Goal: Task Accomplishment & Management: Manage account settings

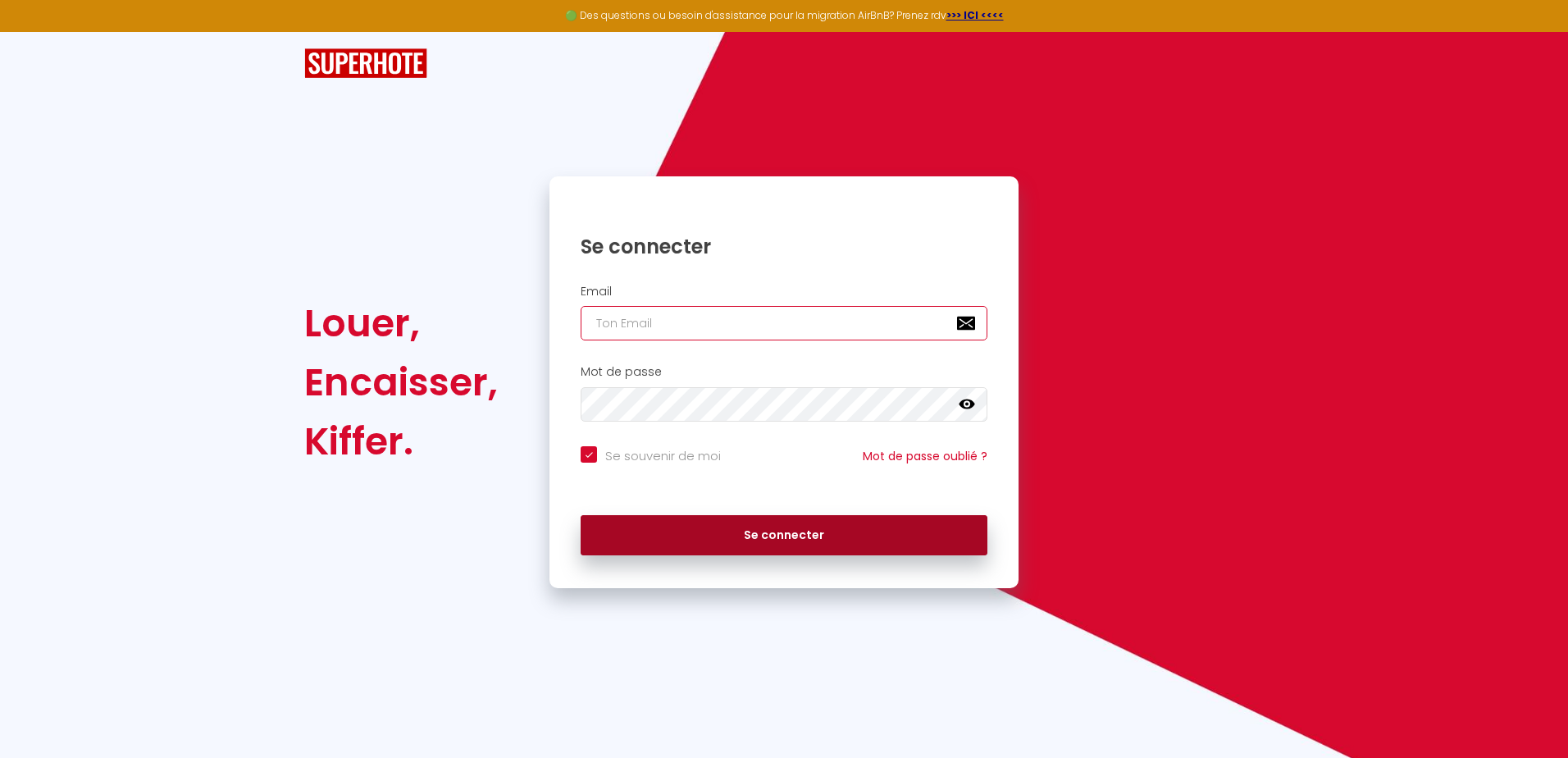
type input "[EMAIL_ADDRESS][DOMAIN_NAME]"
click at [813, 534] on button "Se connecter" at bounding box center [784, 535] width 407 height 41
checkbox input "true"
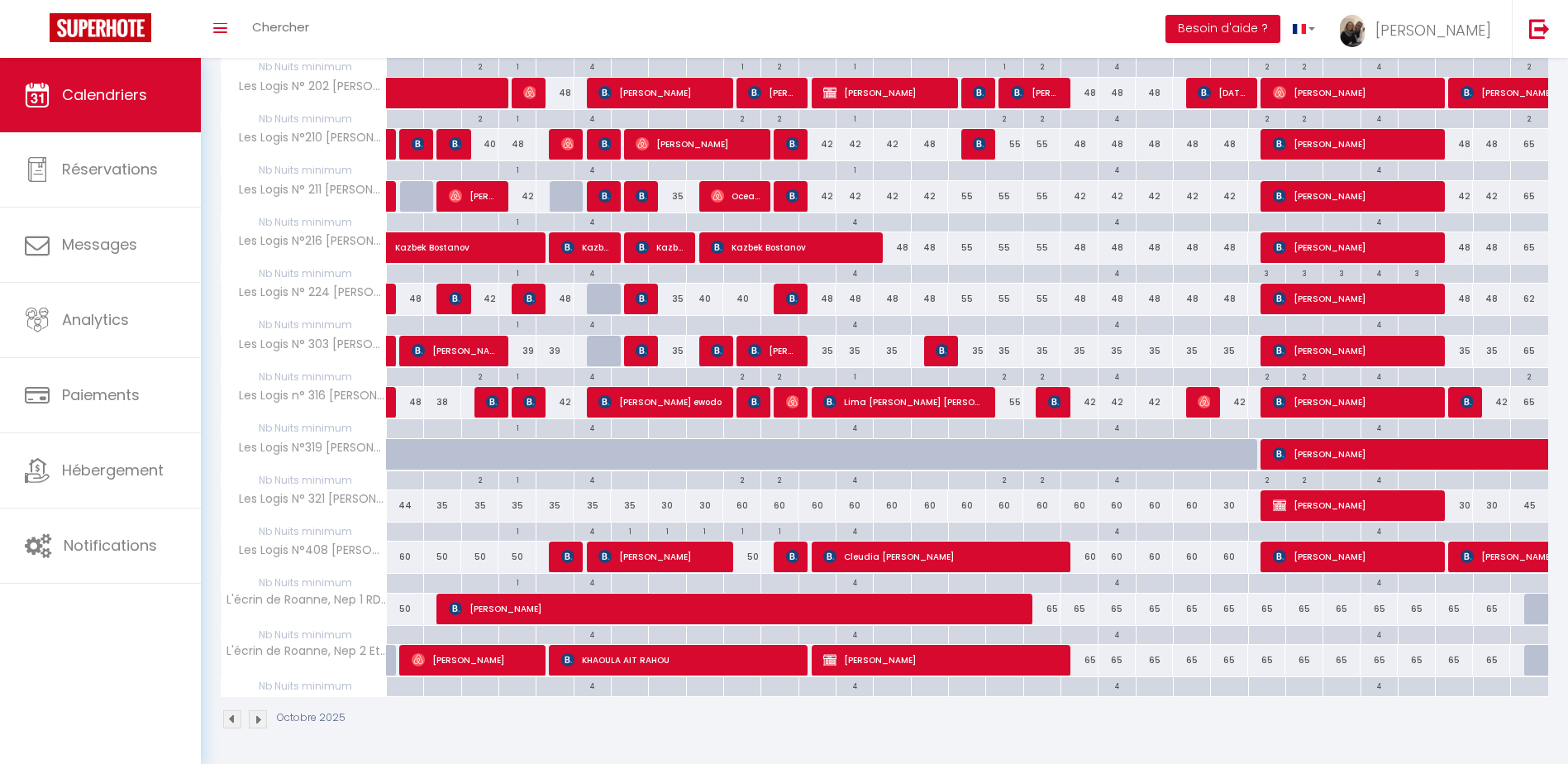
scroll to position [629, 0]
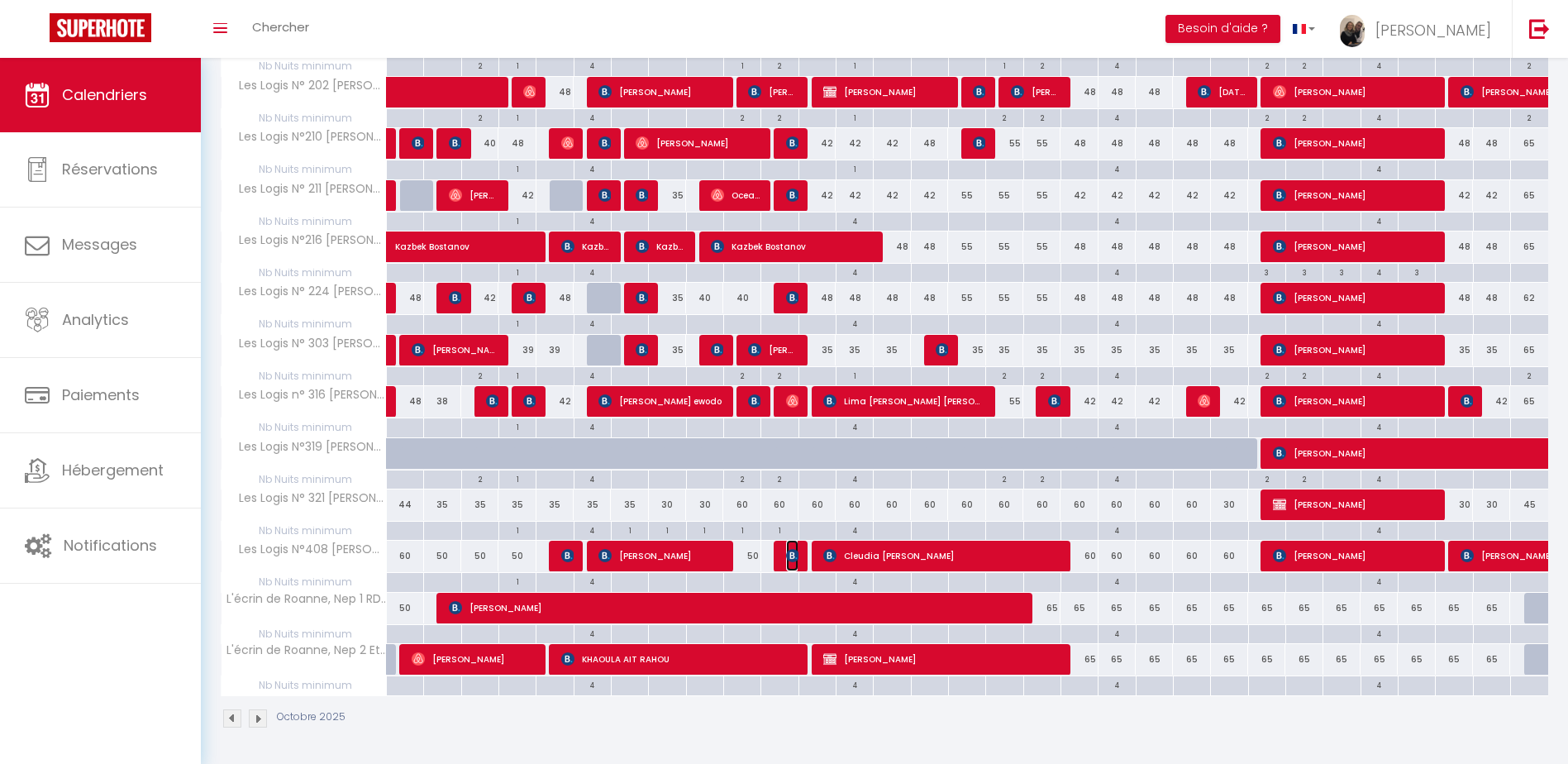
click at [791, 553] on img at bounding box center [792, 556] width 13 height 13
select select "OK"
select select "KO"
select select "0"
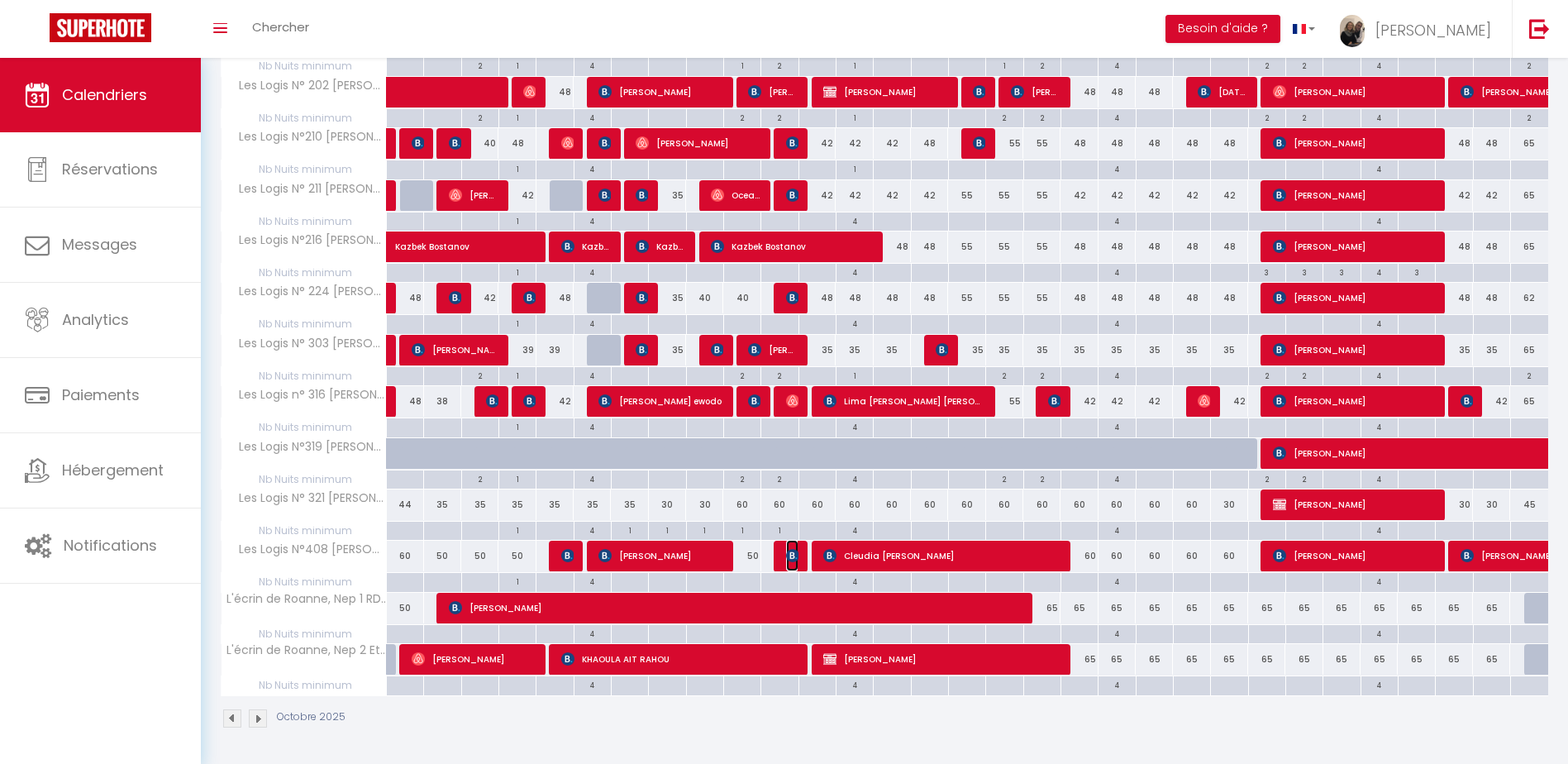
select select "1"
select select
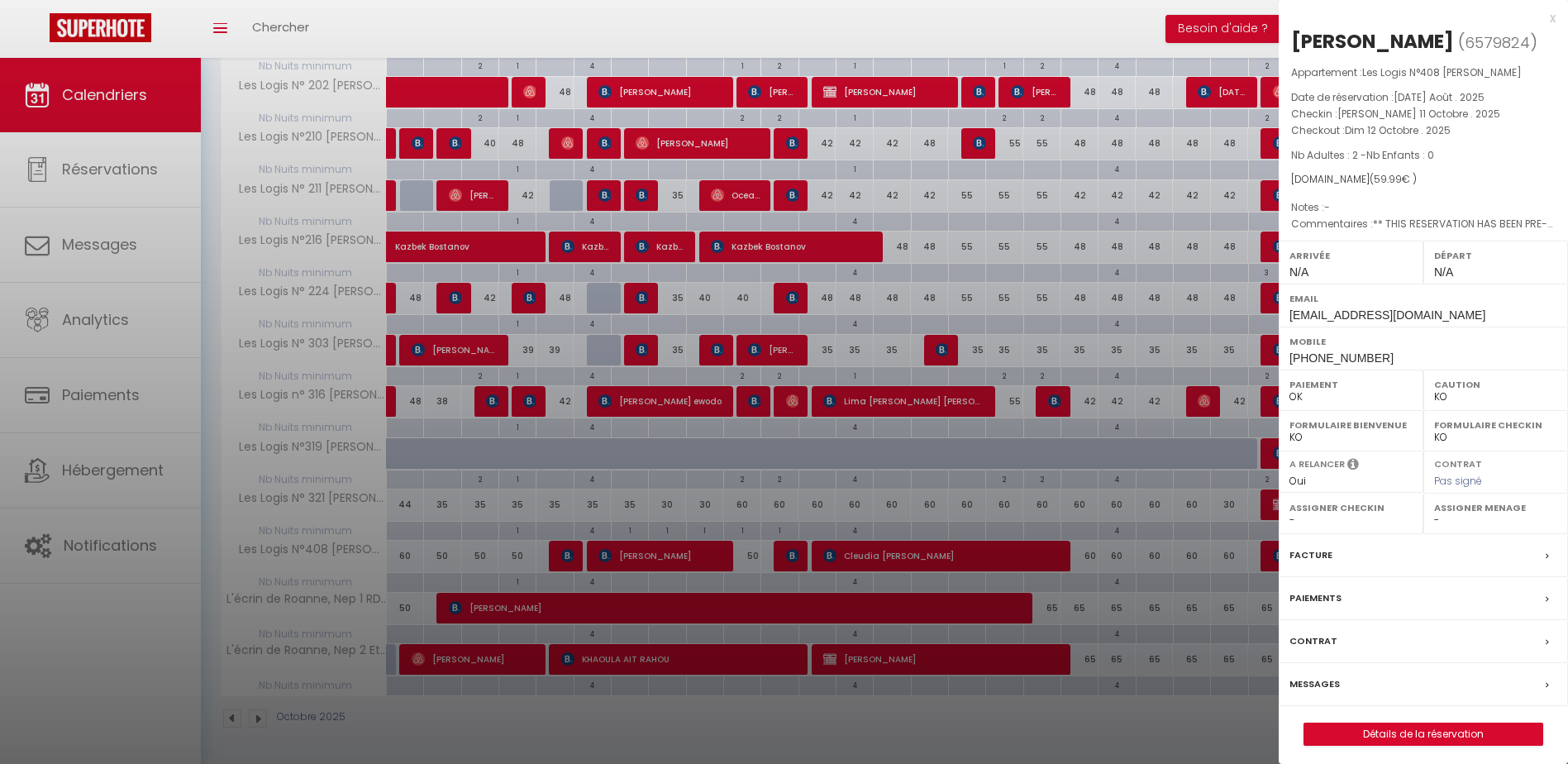
click at [1555, 18] on div "x" at bounding box center [1418, 18] width 277 height 20
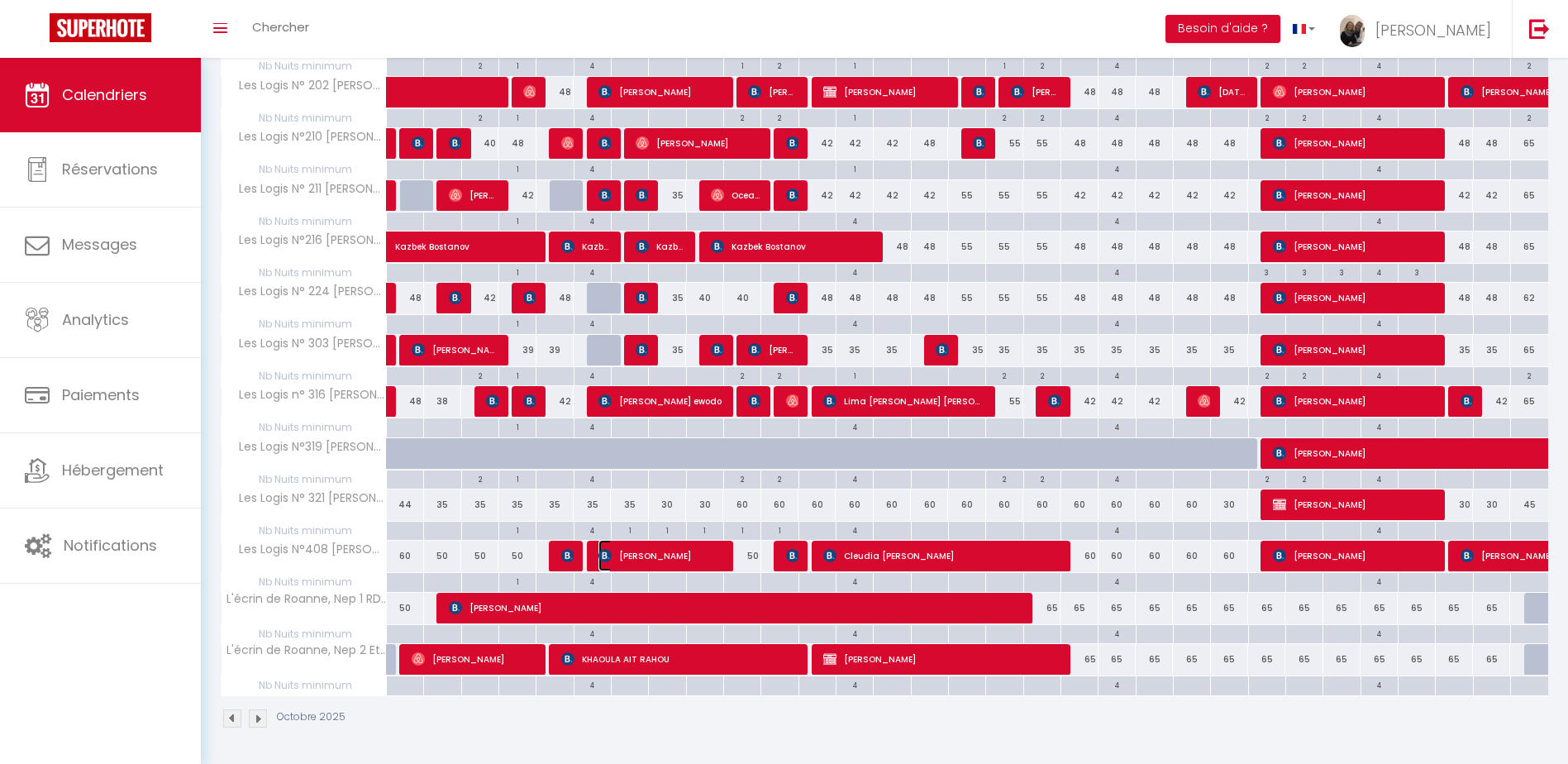
click at [688, 552] on span "[PERSON_NAME]" at bounding box center [659, 555] width 124 height 31
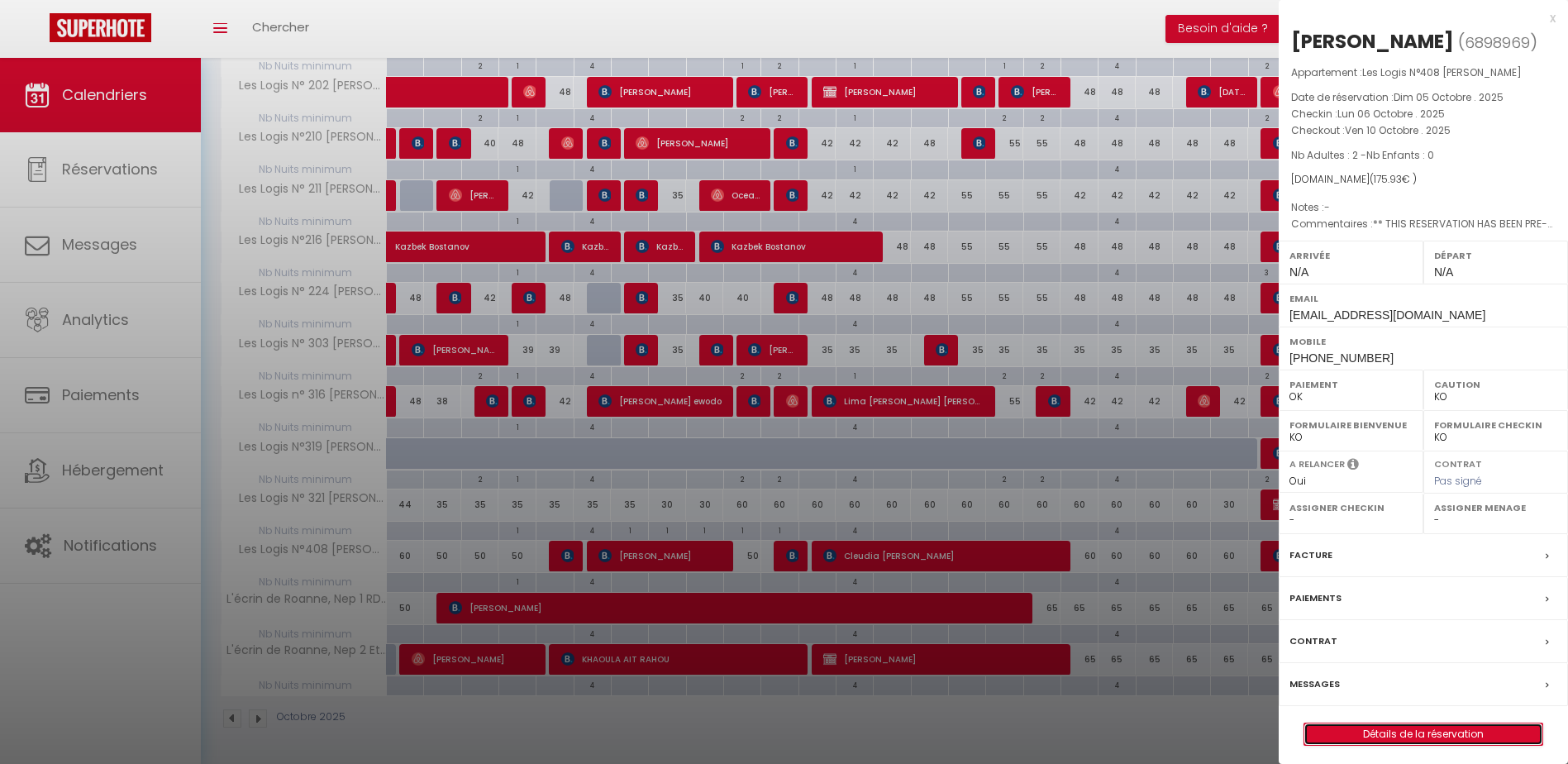
click at [1440, 728] on link "Détails de la réservation" at bounding box center [1424, 734] width 238 height 22
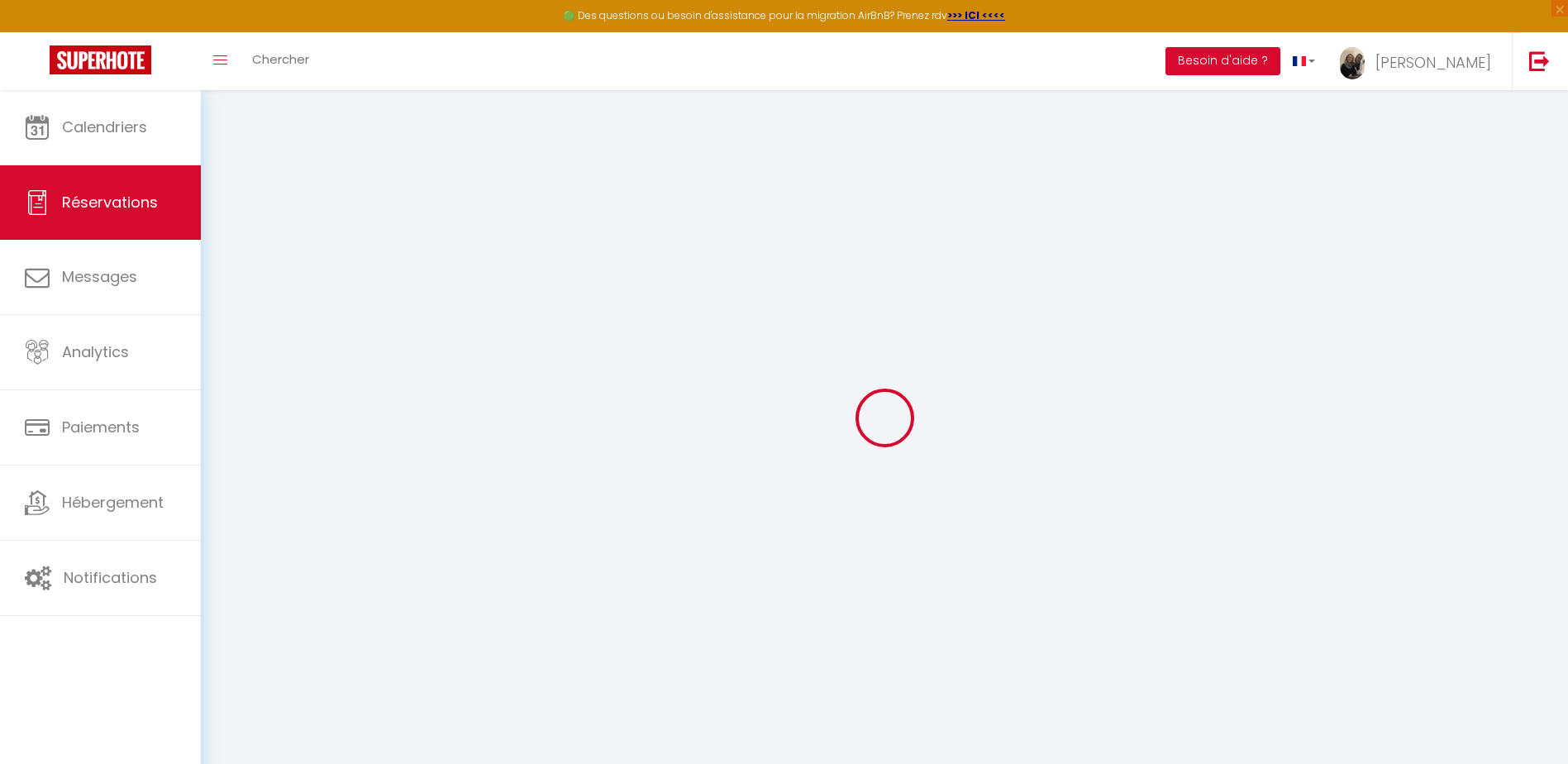
select select
select select "14"
checkbox input "false"
select select
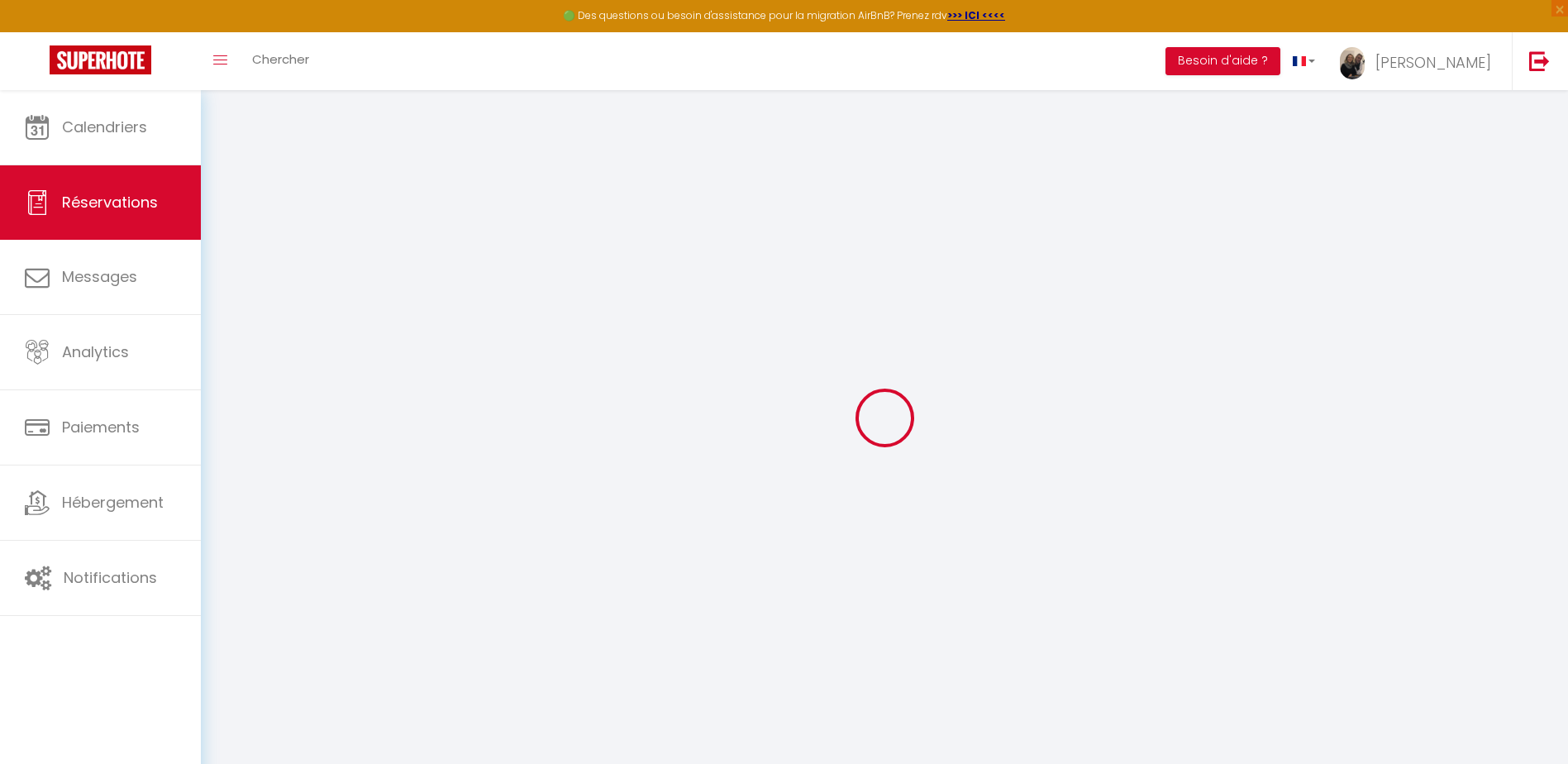
select select
checkbox input "false"
select select
checkbox input "false"
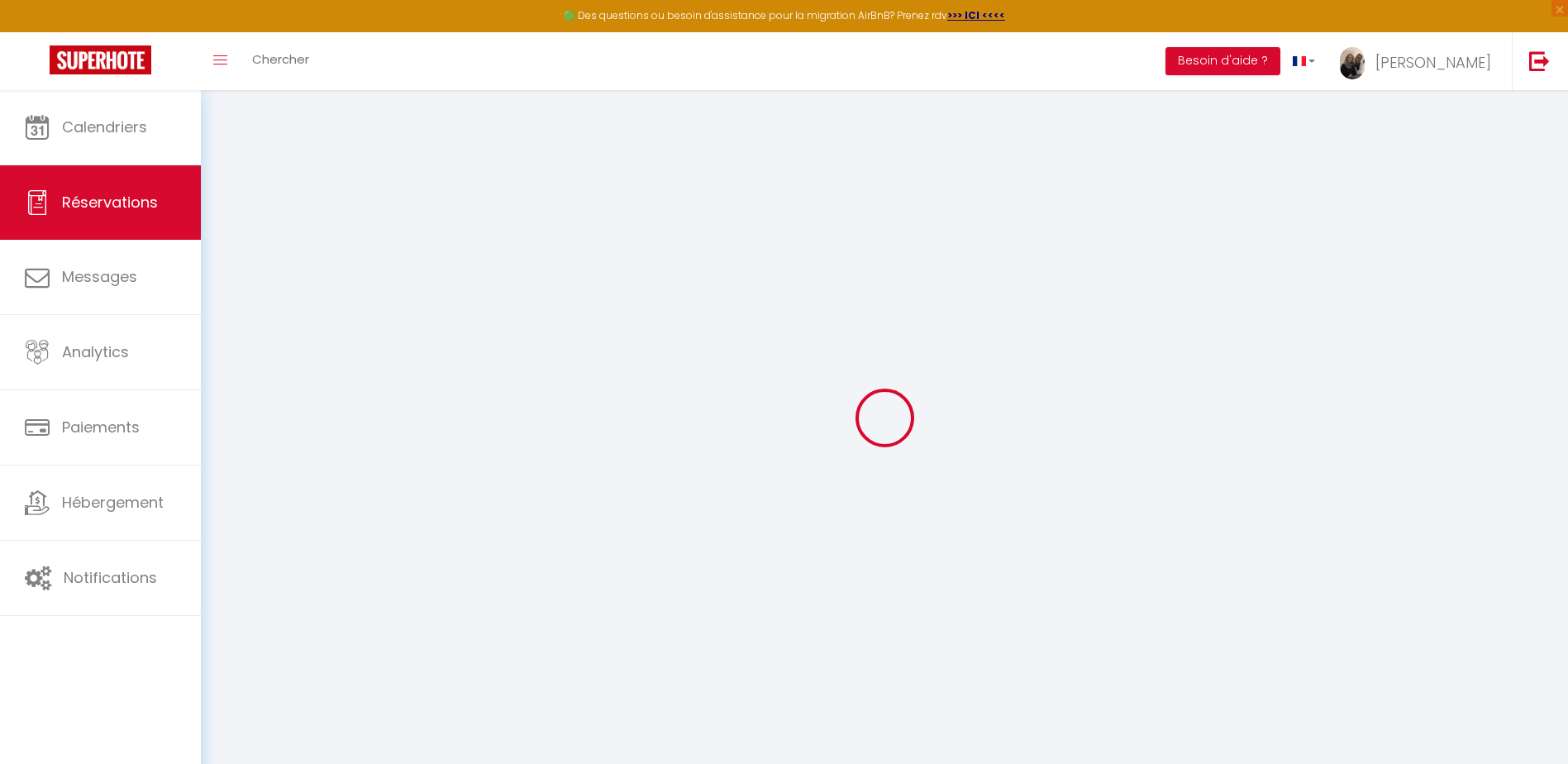
select select
checkbox input "false"
type textarea "** THIS RESERVATION HAS BEEN PRE-PAID ** BOOKING NOTE : Payment charge is EUR 2…"
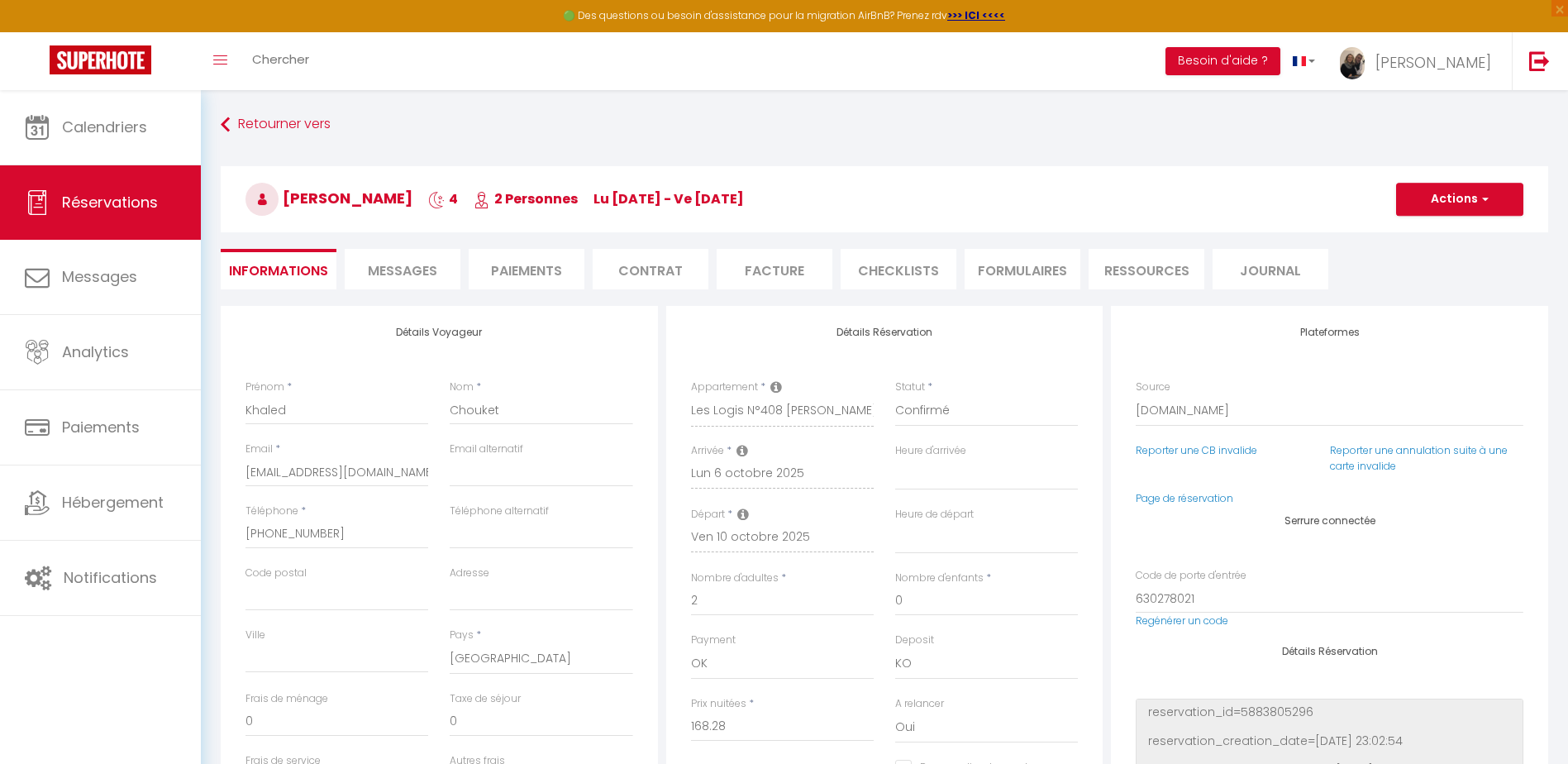
type input "7.65"
select select
checkbox input "false"
select select
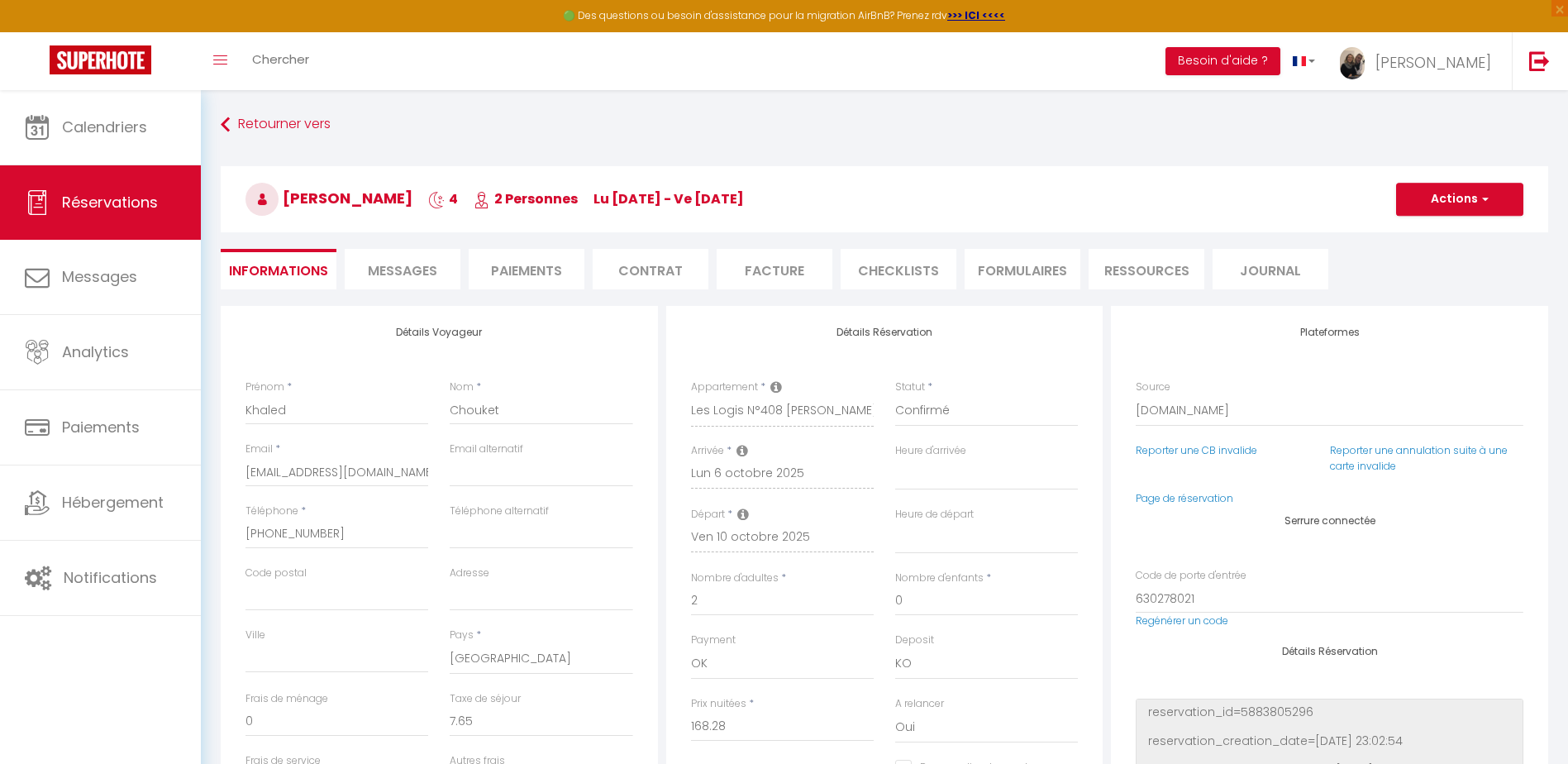
select select
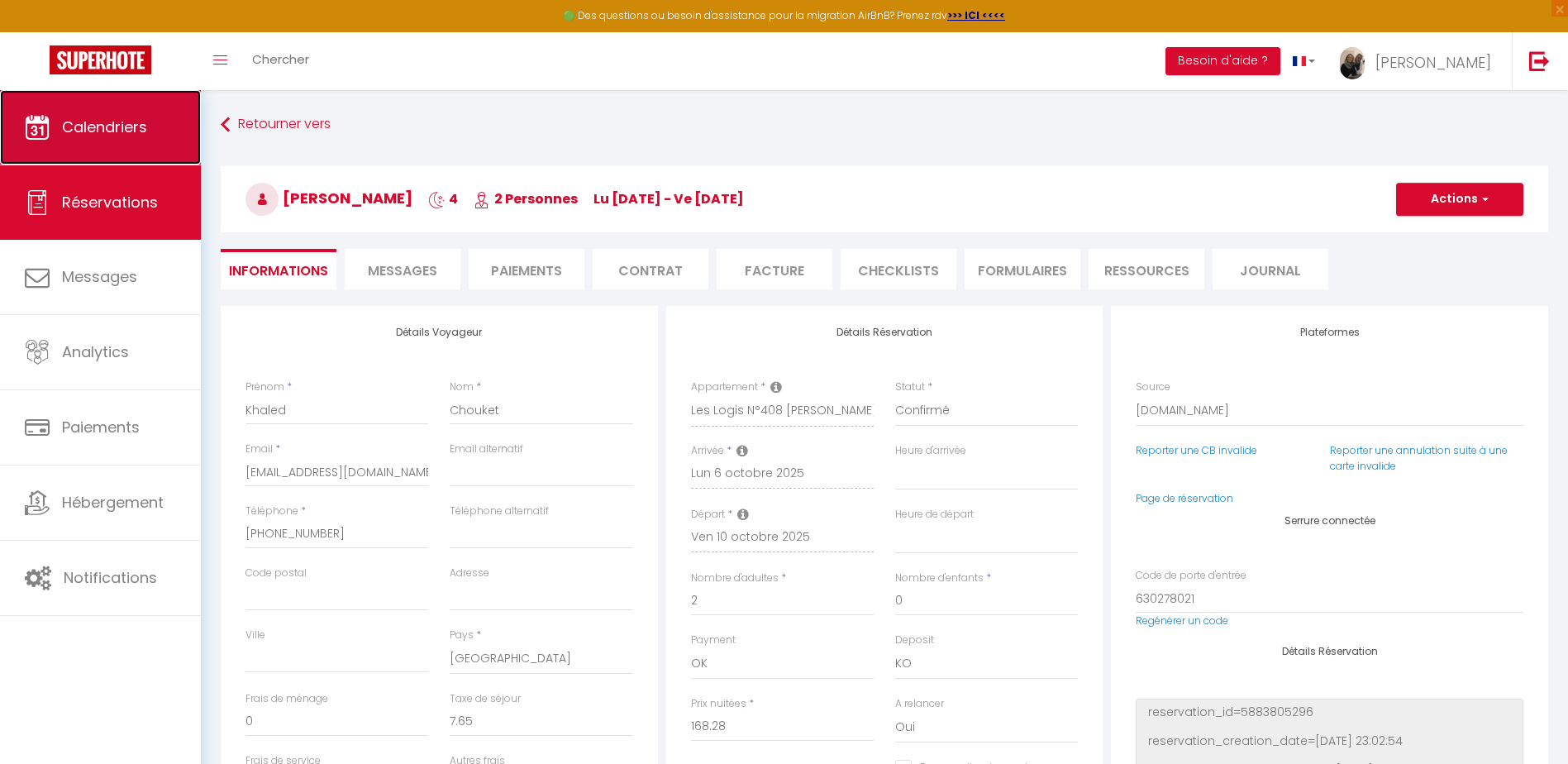
click at [162, 140] on link "Calendriers" at bounding box center [100, 127] width 201 height 75
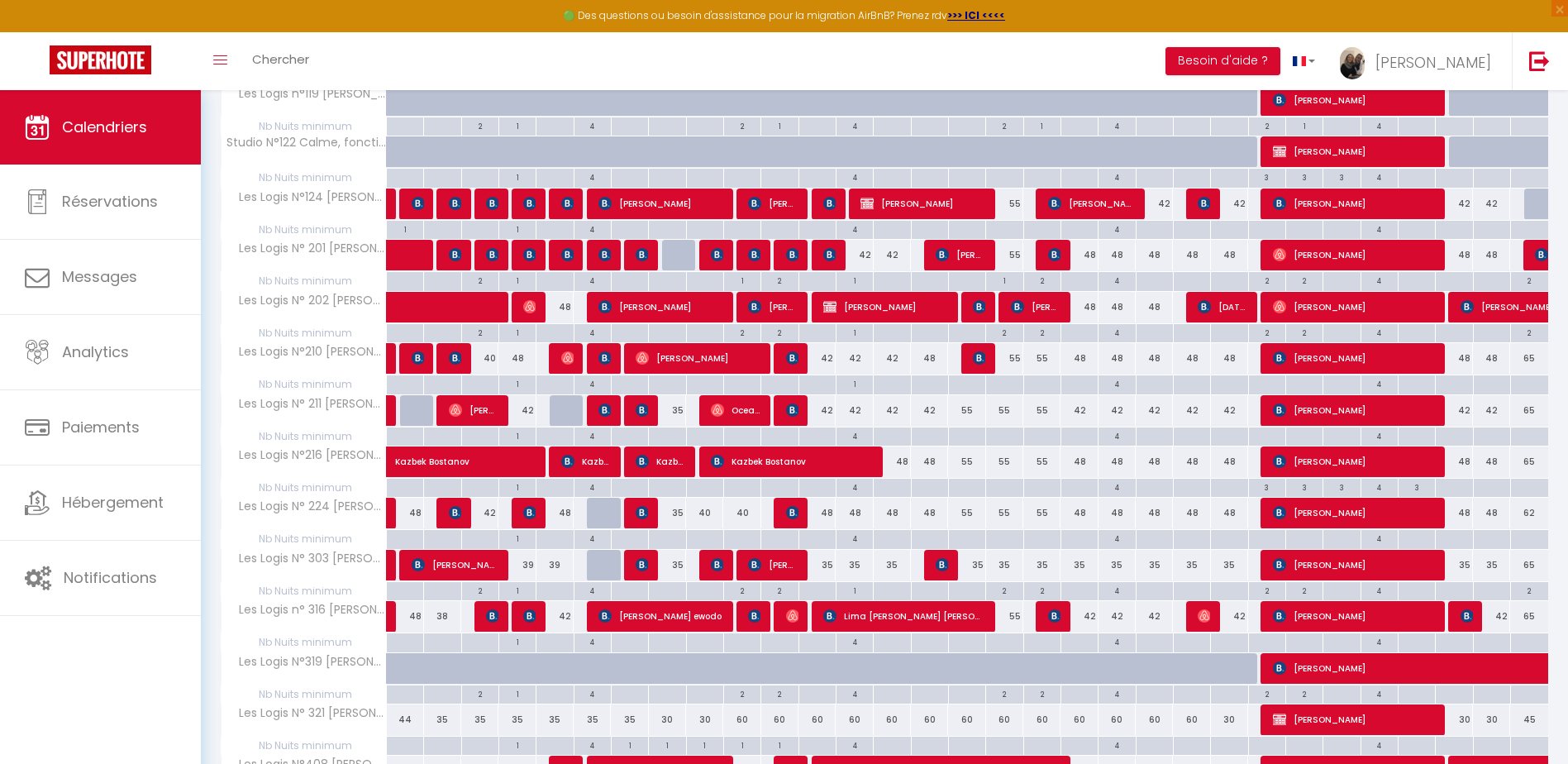
scroll to position [661, 0]
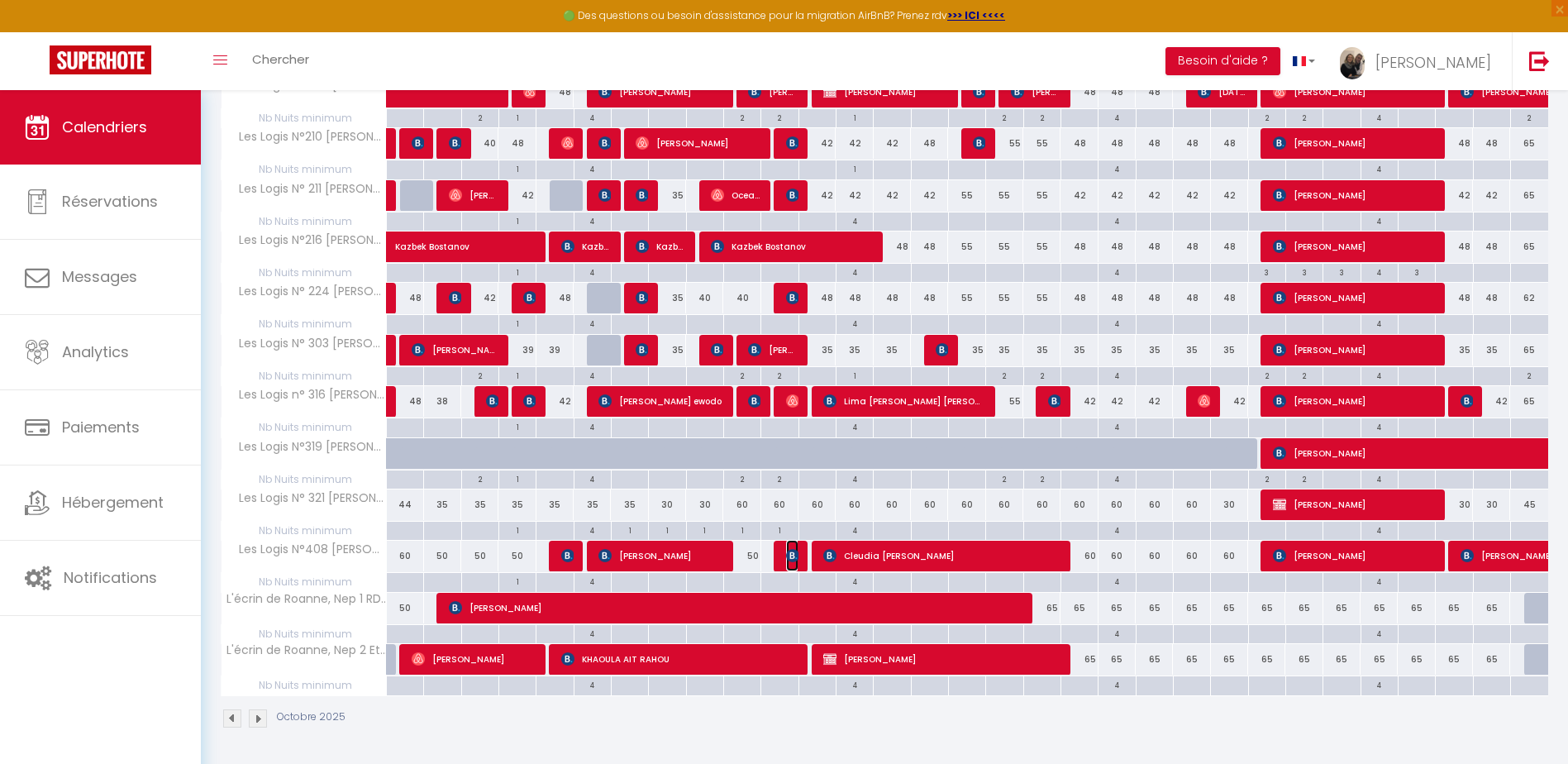
click at [792, 548] on span "[PERSON_NAME]" at bounding box center [792, 555] width 12 height 31
select select "OK"
select select "KO"
select select "0"
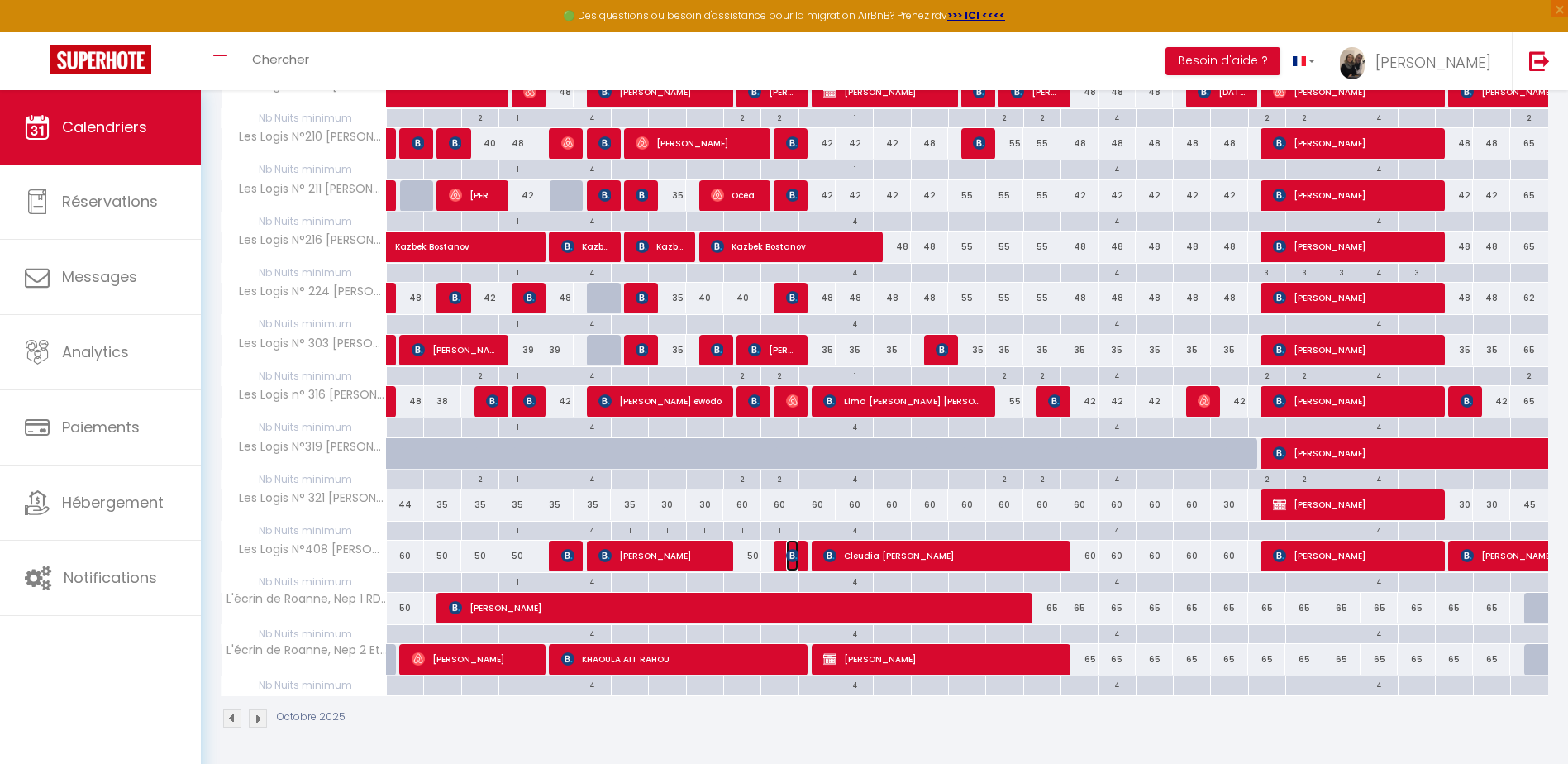
select select "1"
select select
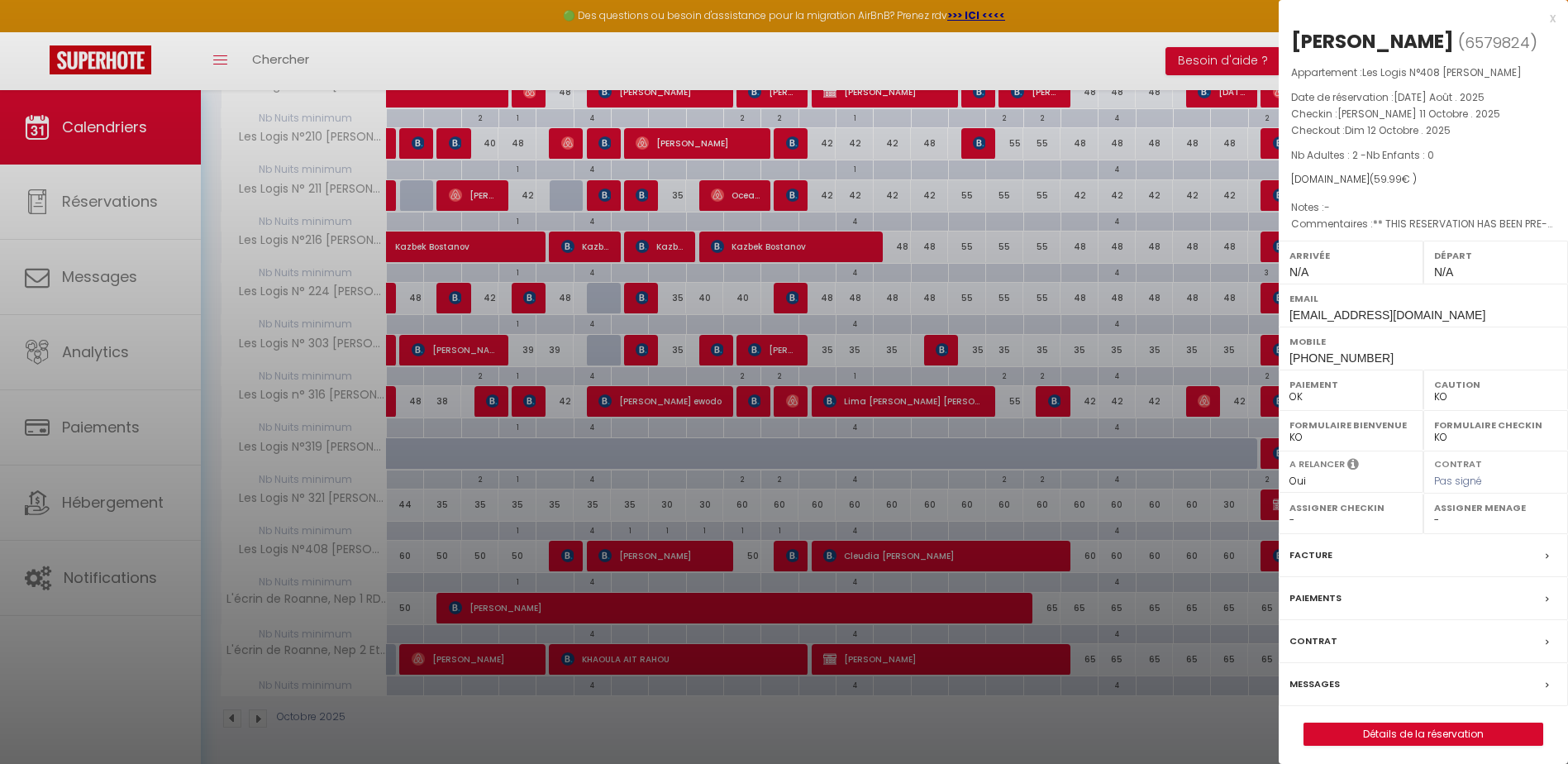
click at [685, 555] on div at bounding box center [784, 382] width 1568 height 764
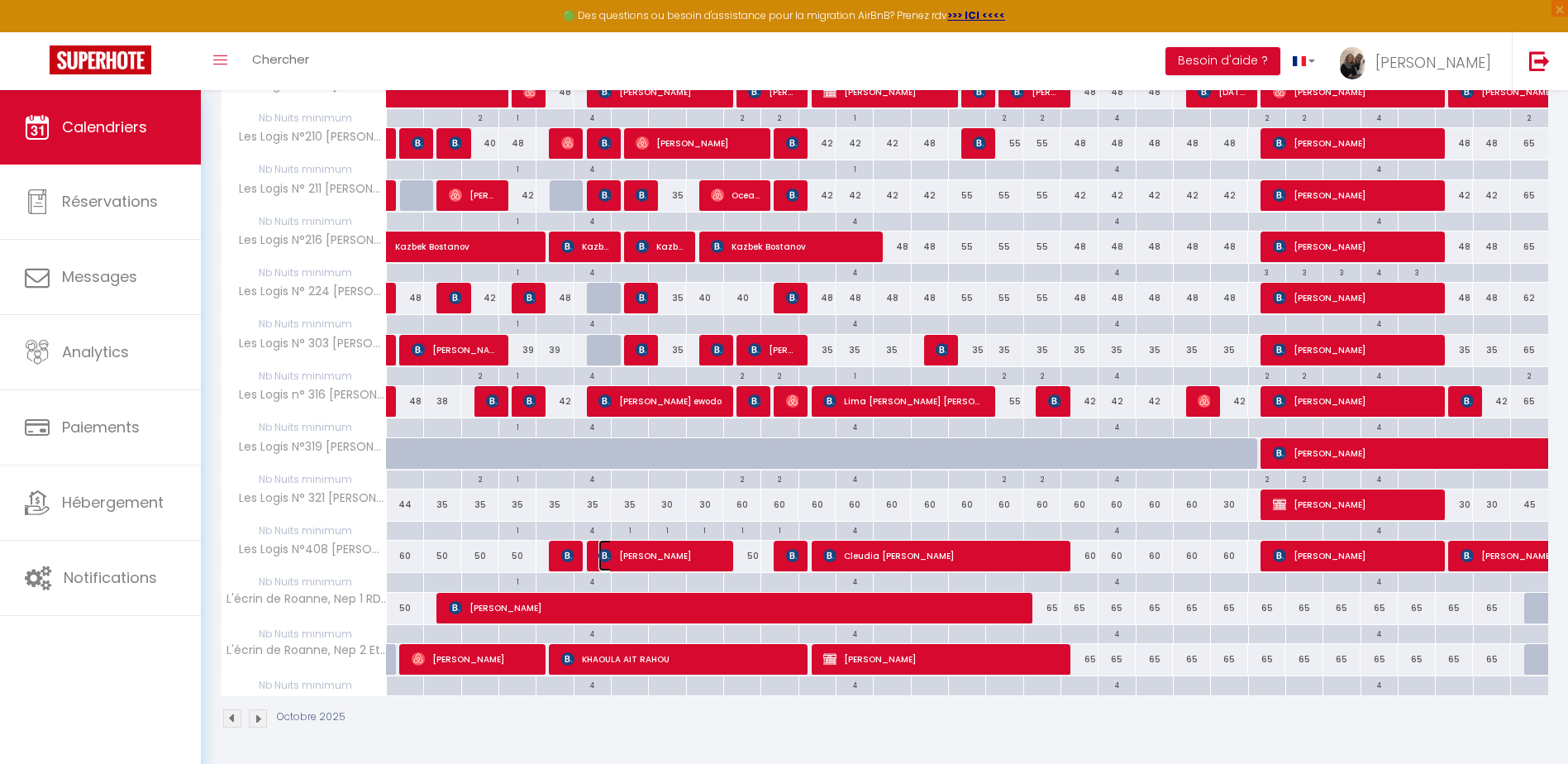
click at [685, 555] on span "[PERSON_NAME]" at bounding box center [659, 555] width 124 height 31
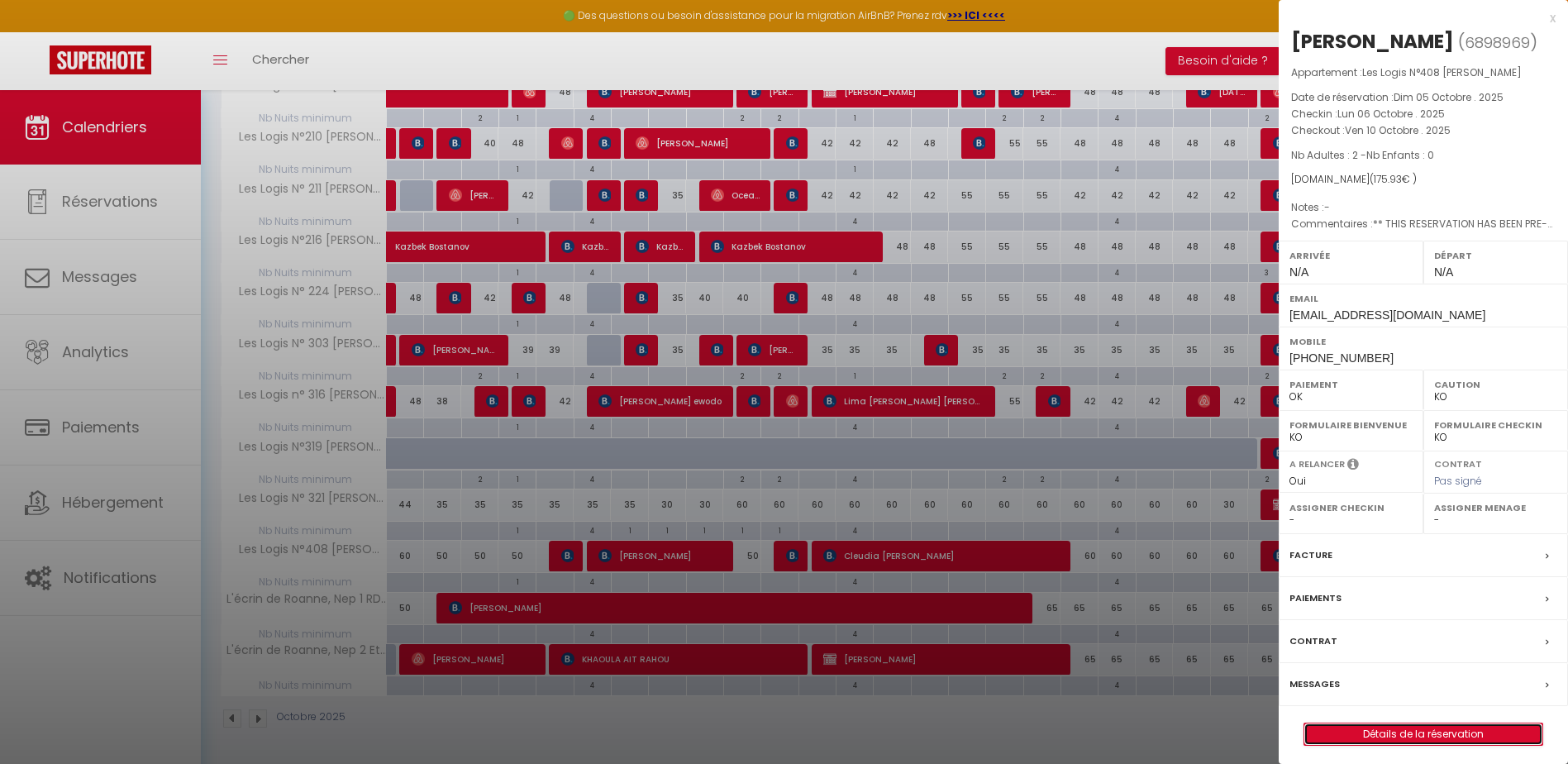
click at [1436, 741] on link "Détails de la réservation" at bounding box center [1424, 734] width 238 height 22
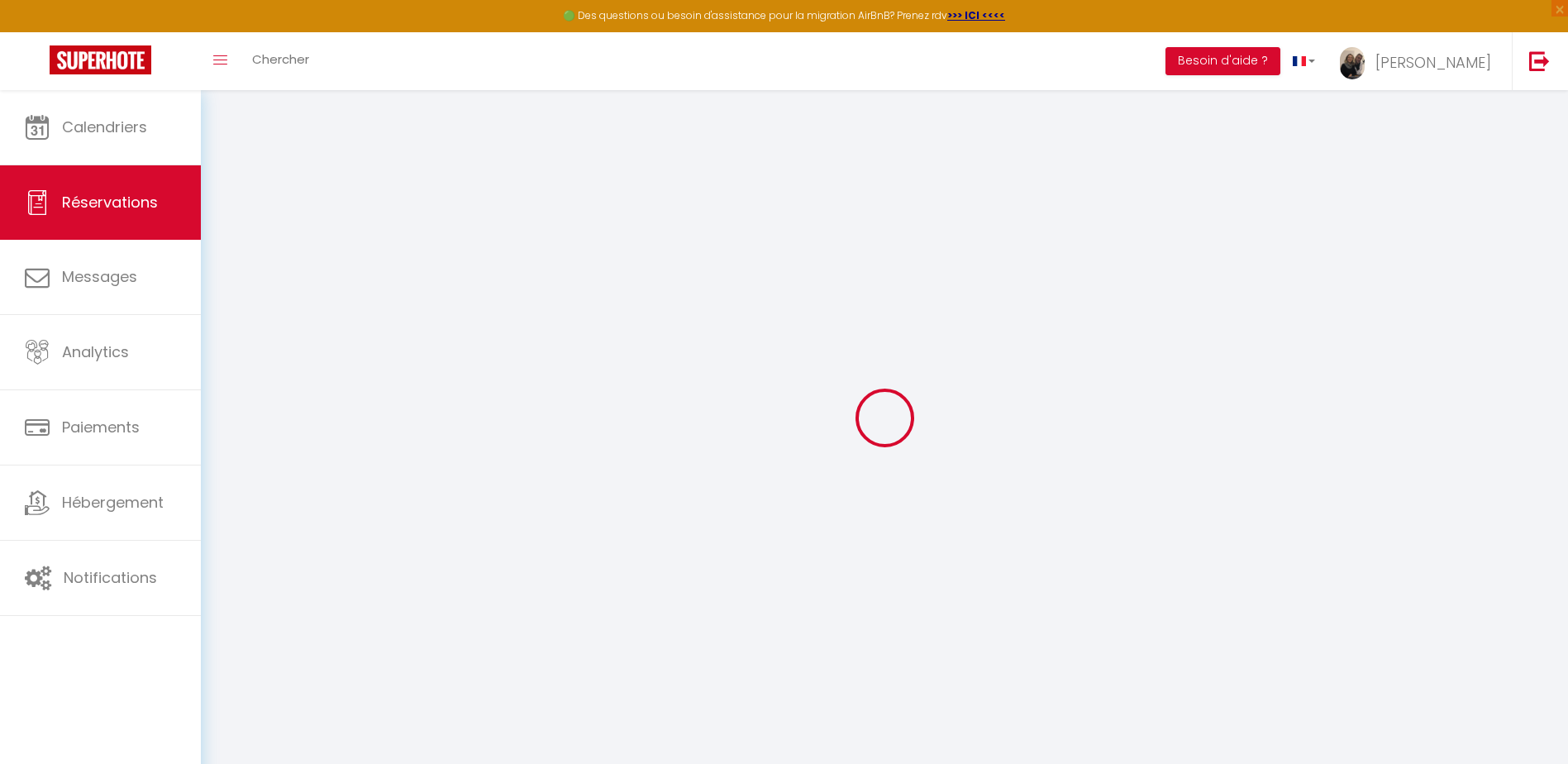
select select
checkbox input "false"
select select
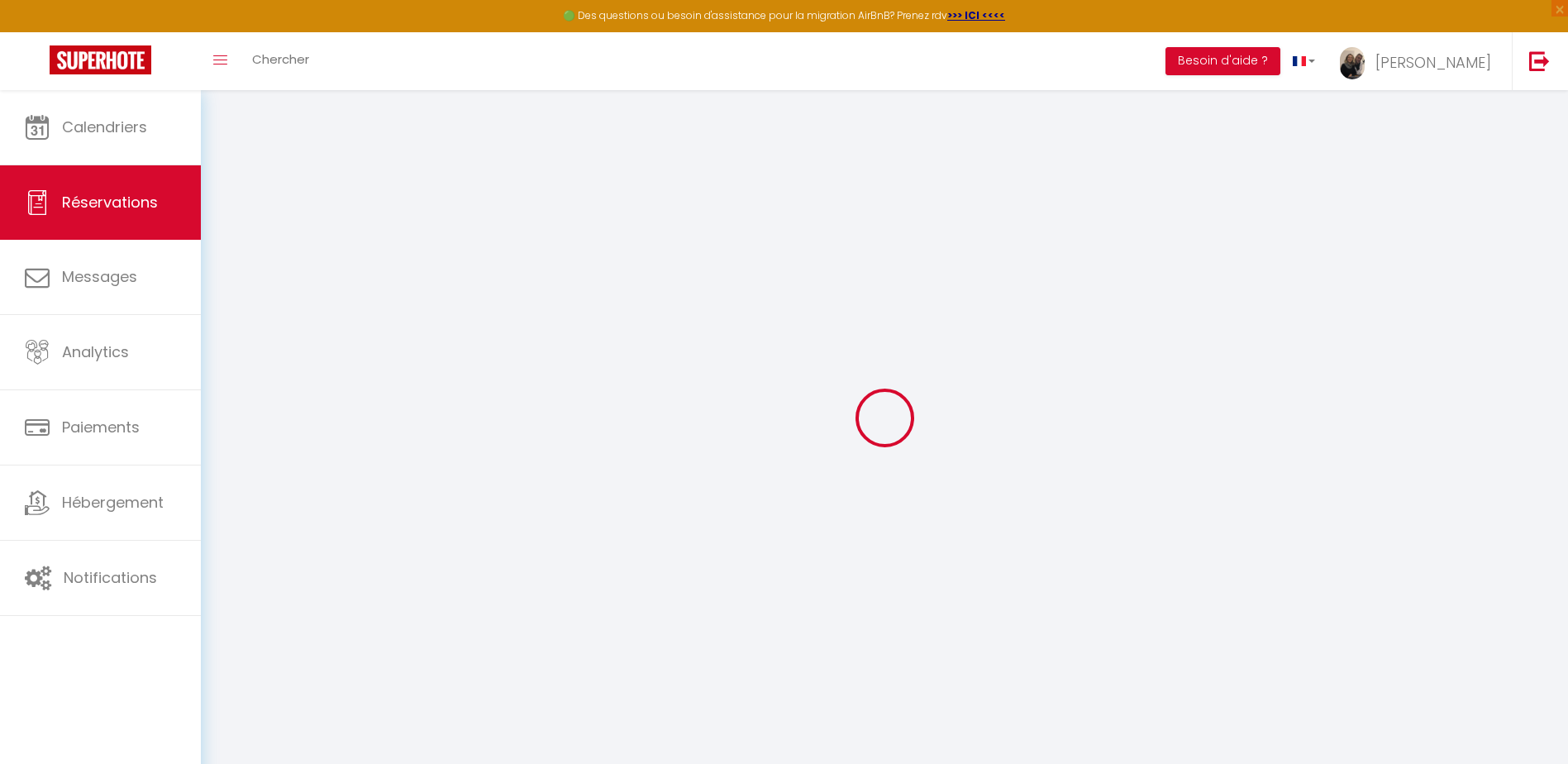
checkbox input "false"
select select
checkbox input "false"
type textarea "** THIS RESERVATION HAS BEEN PRE-PAID ** BOOKING NOTE : Payment charge is EUR 2…"
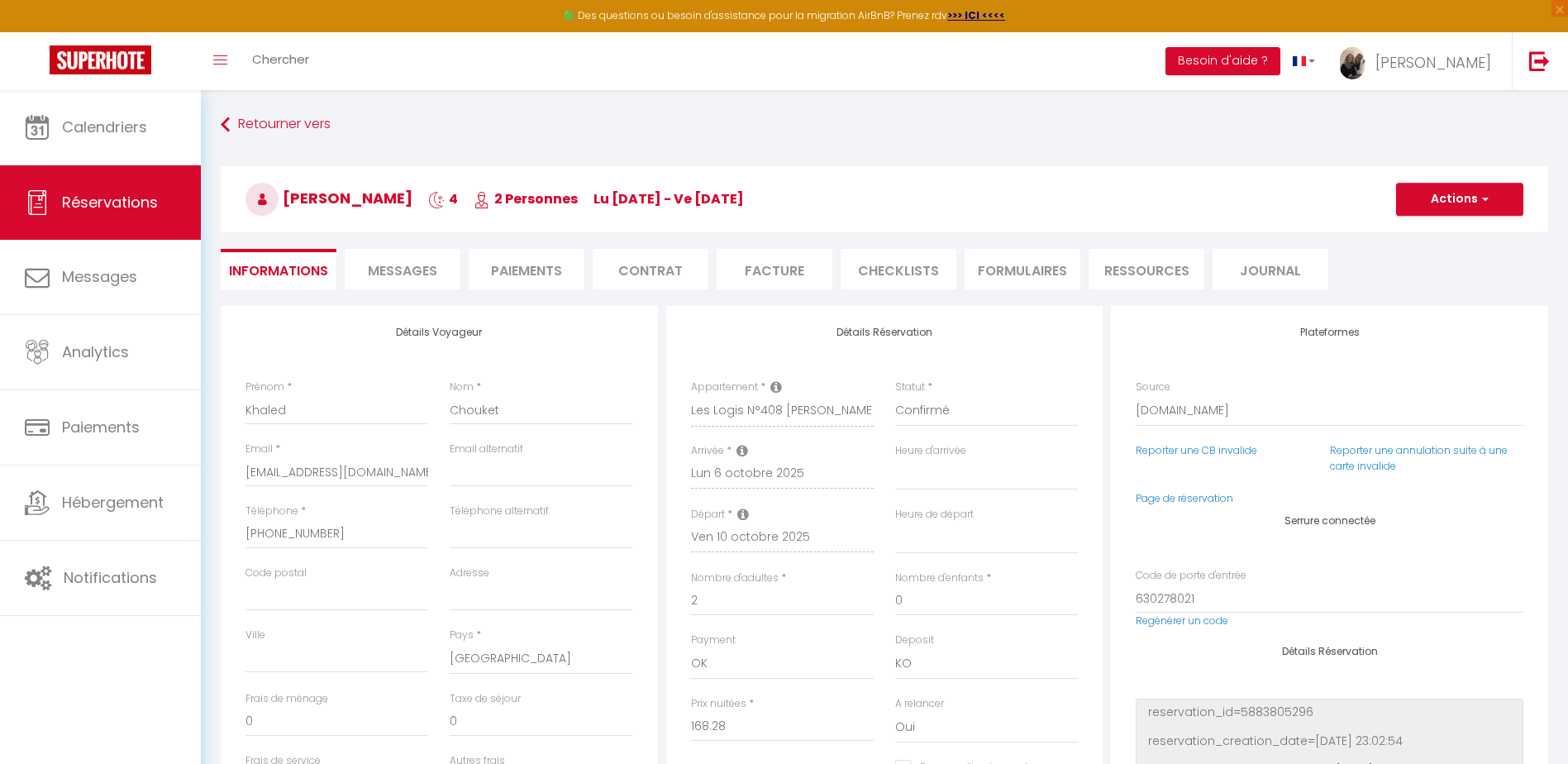
type input "7.65"
select select
checkbox input "false"
select select
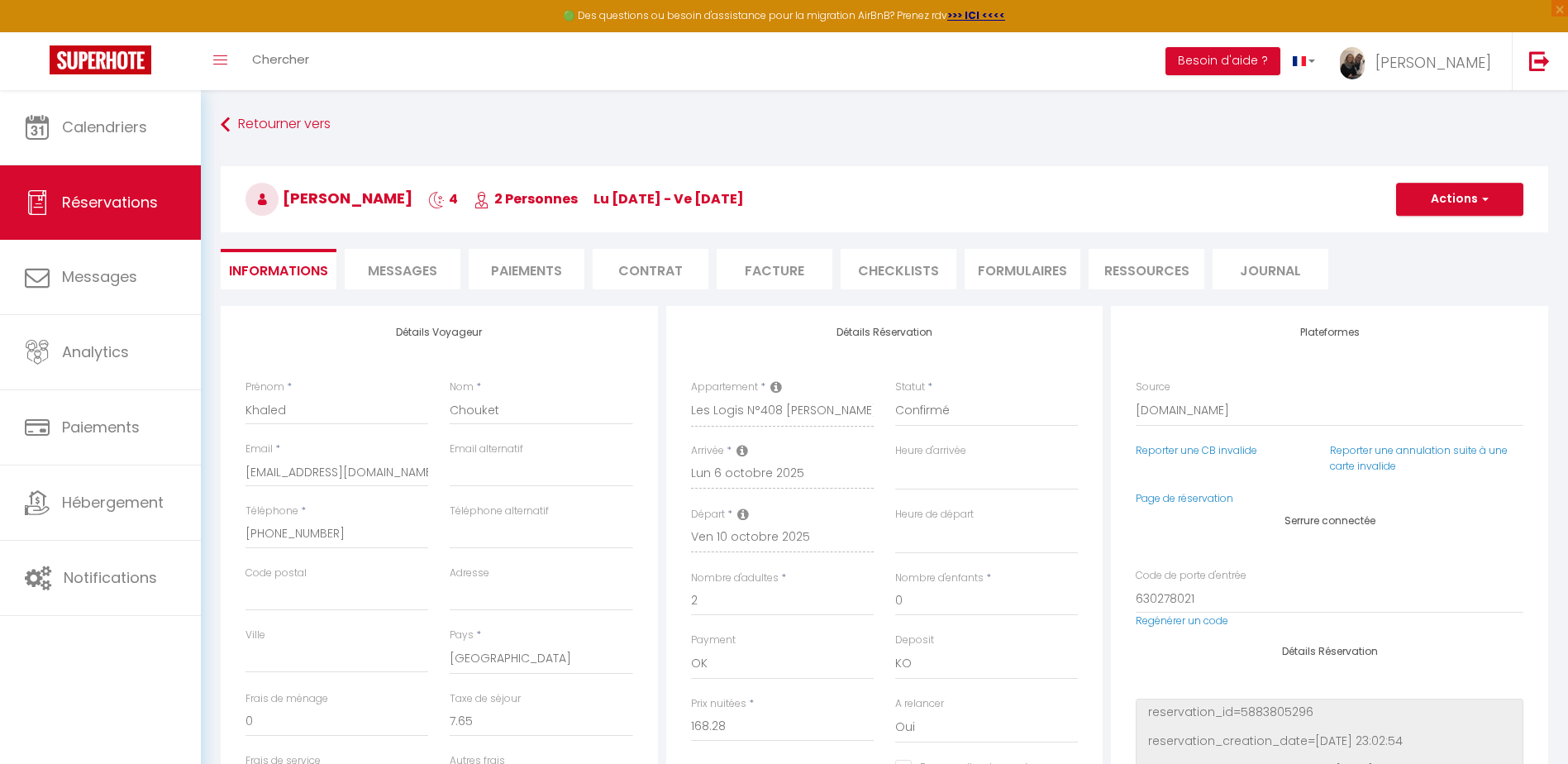
select select
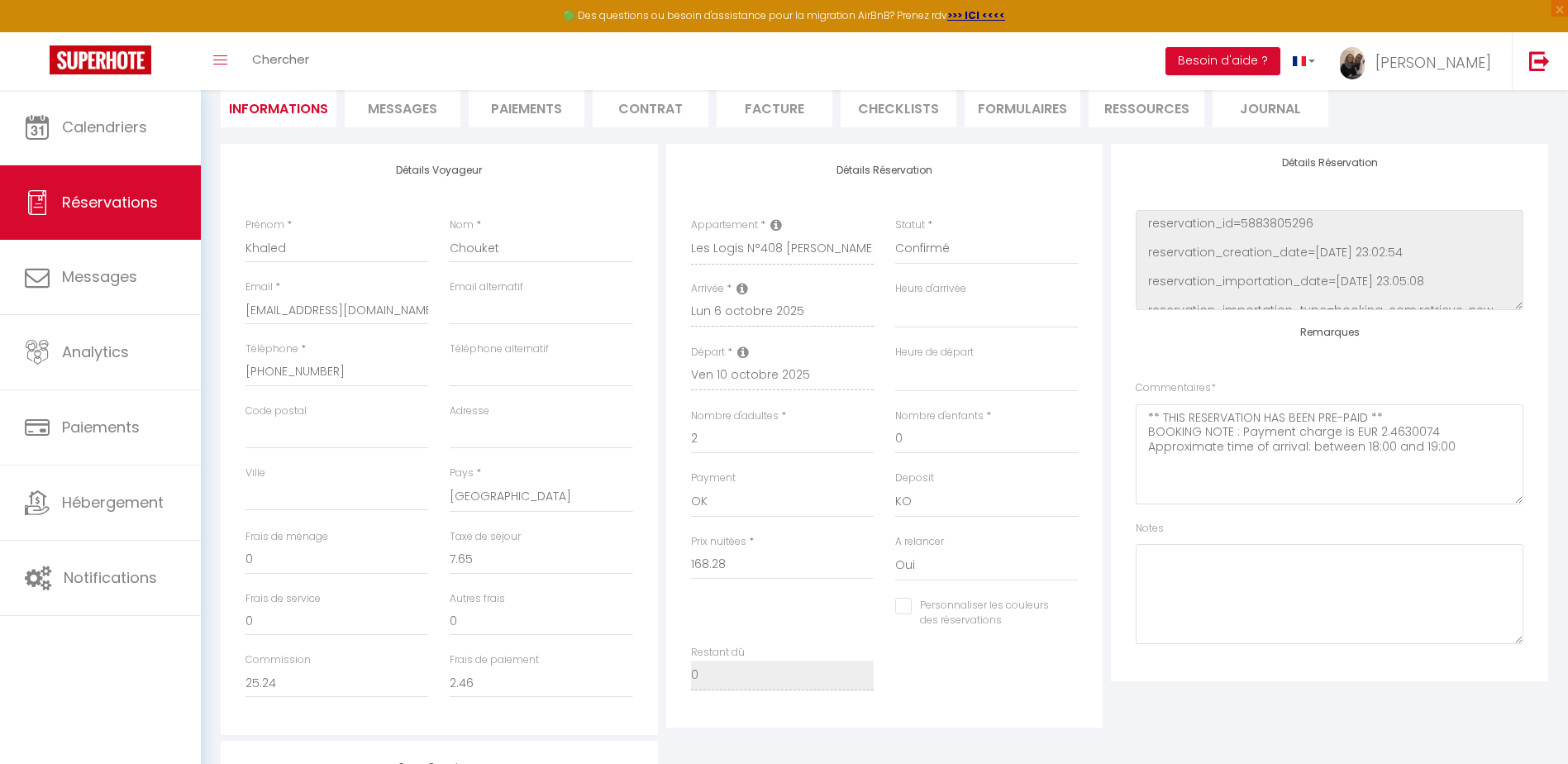
scroll to position [165, 0]
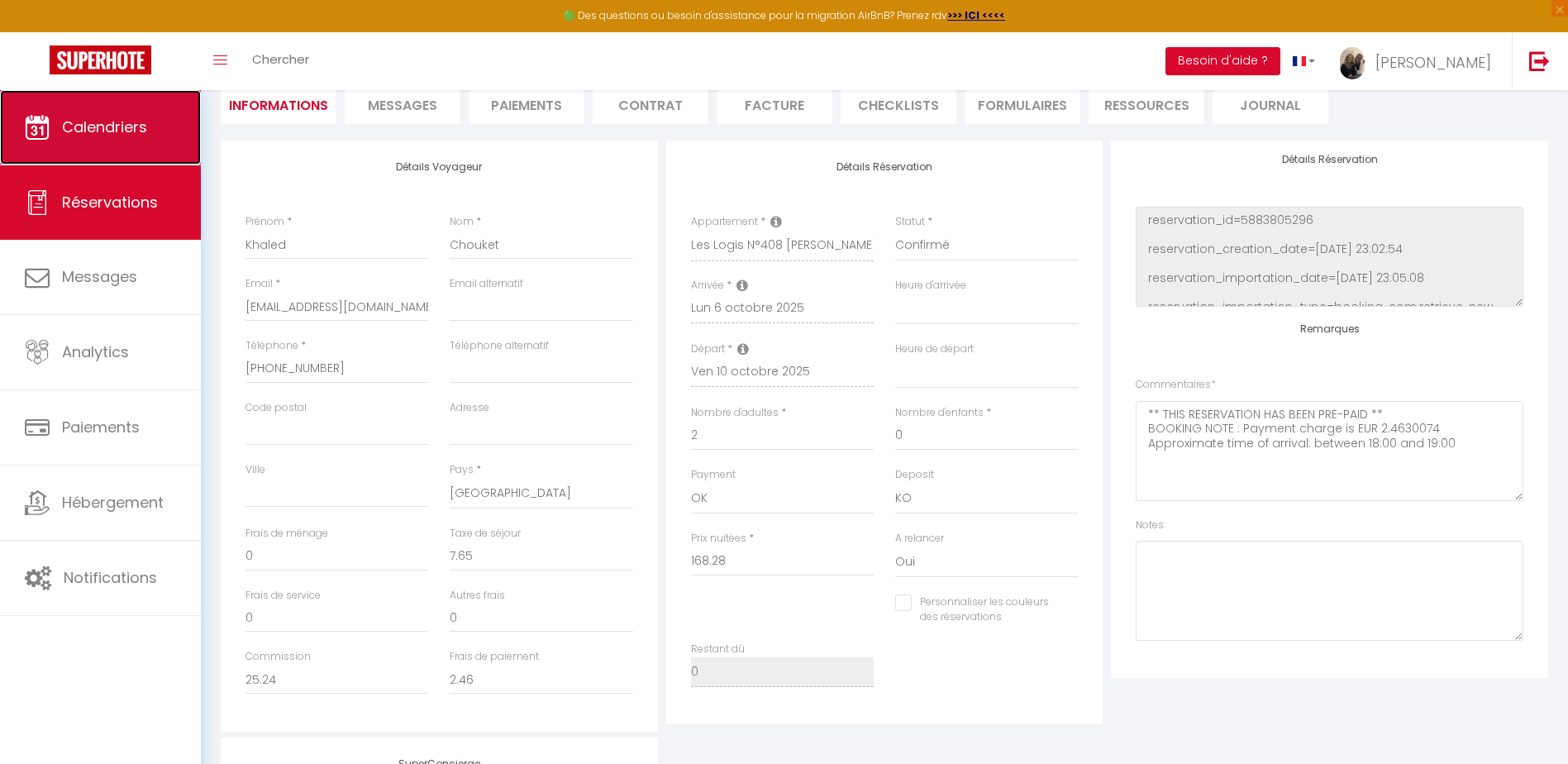
click at [125, 120] on span "Calendriers" at bounding box center [105, 127] width 85 height 21
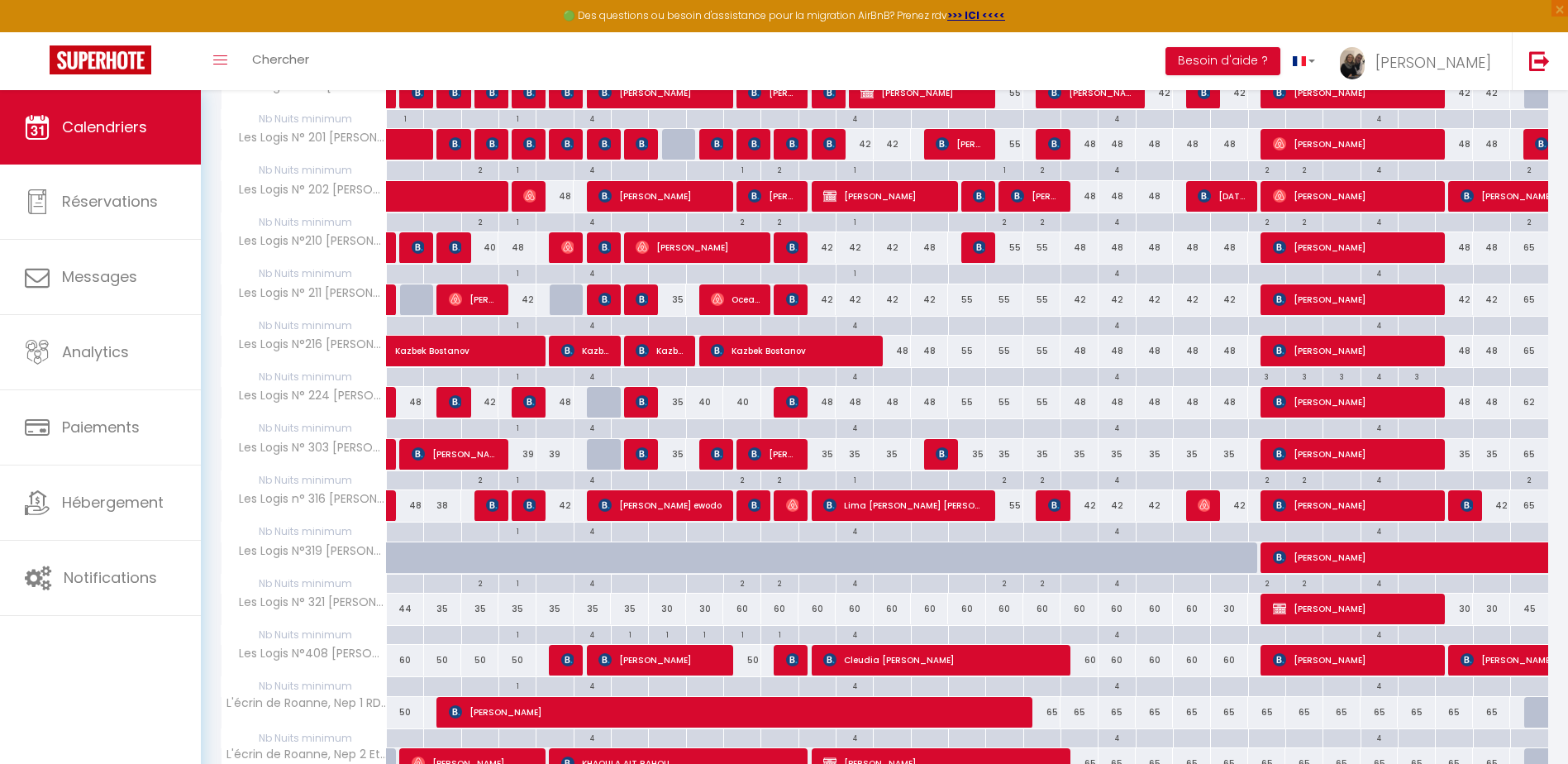
scroll to position [661, 0]
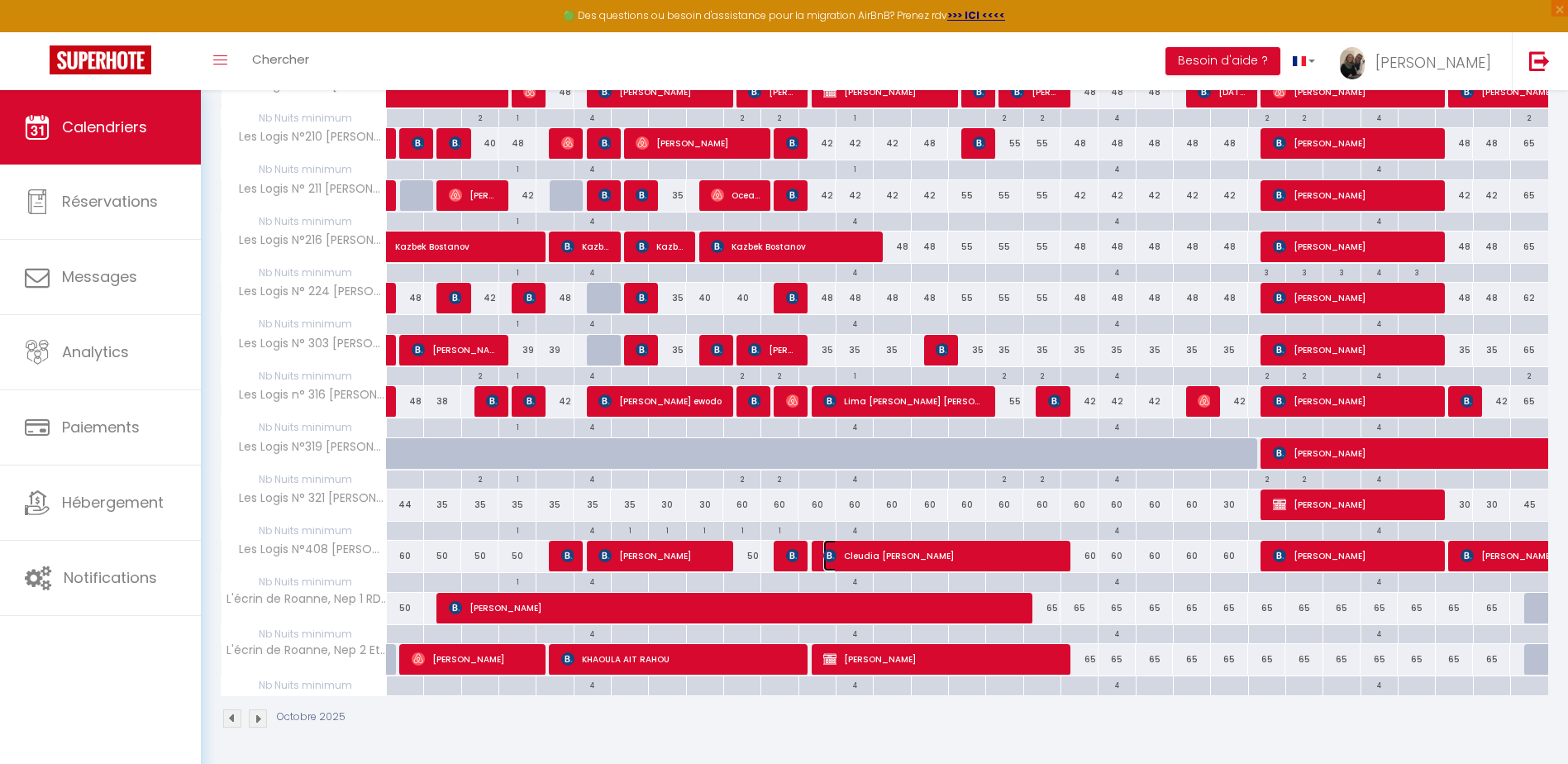
click at [892, 557] on span "Cleudia [PERSON_NAME]" at bounding box center [942, 555] width 236 height 31
select select "OK"
select select "KO"
select select "0"
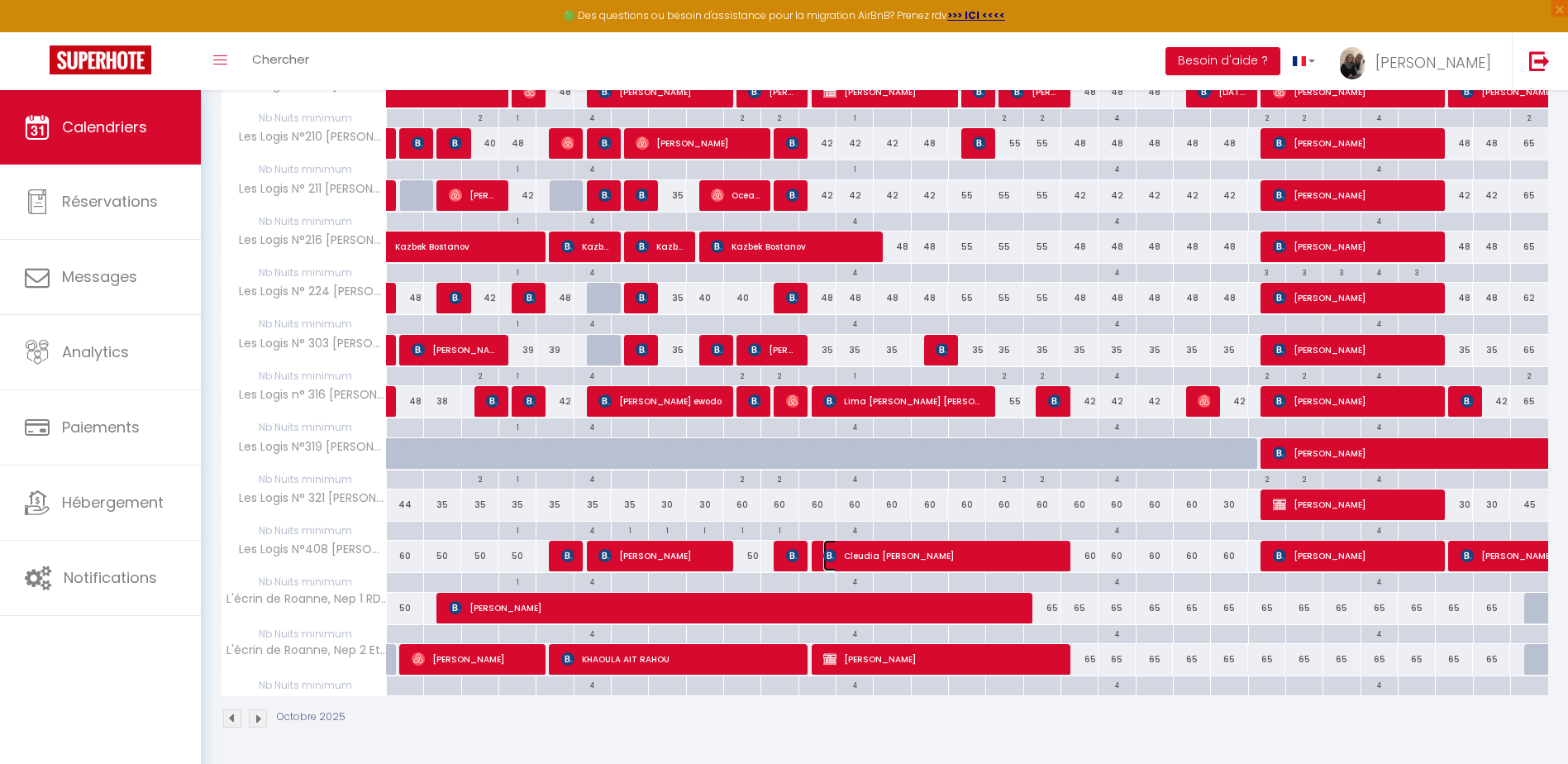
select select "1"
select select
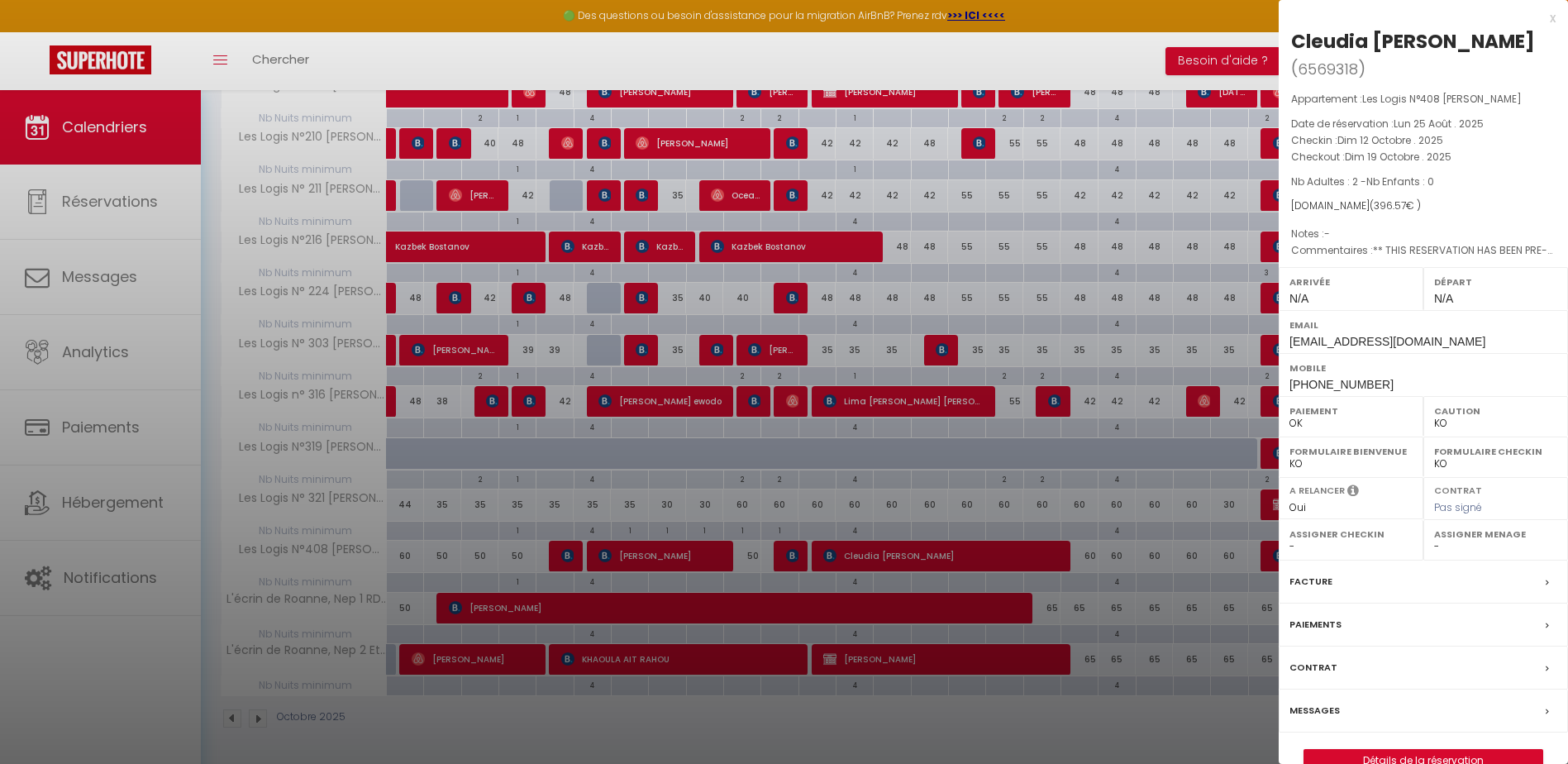
click at [1552, 18] on div "x" at bounding box center [1418, 18] width 277 height 20
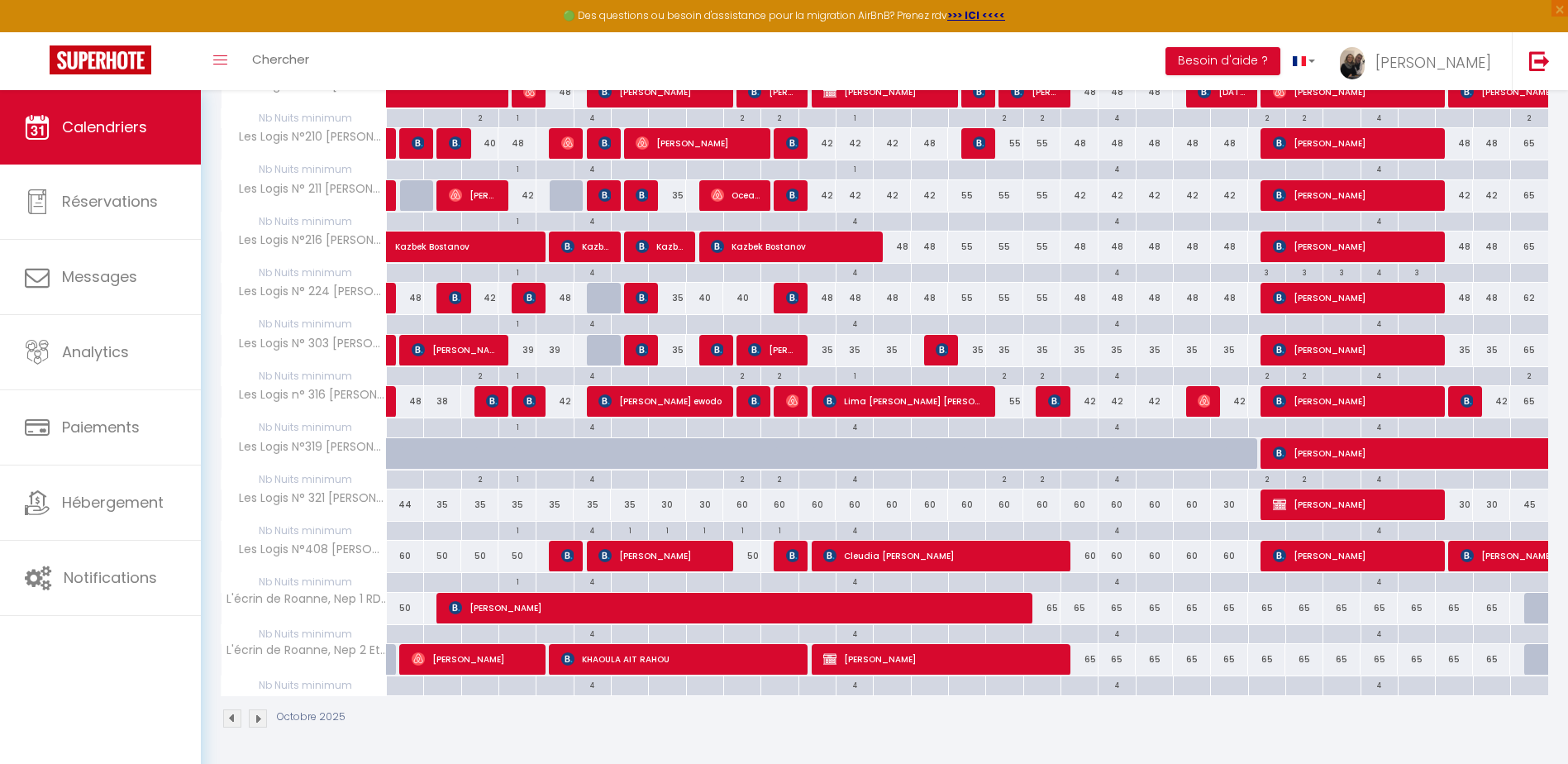
click at [738, 507] on div "60" at bounding box center [742, 505] width 37 height 30
type input "60"
type input "Ven 10 Octobre 2025"
type input "[PERSON_NAME] 11 Octobre 2025"
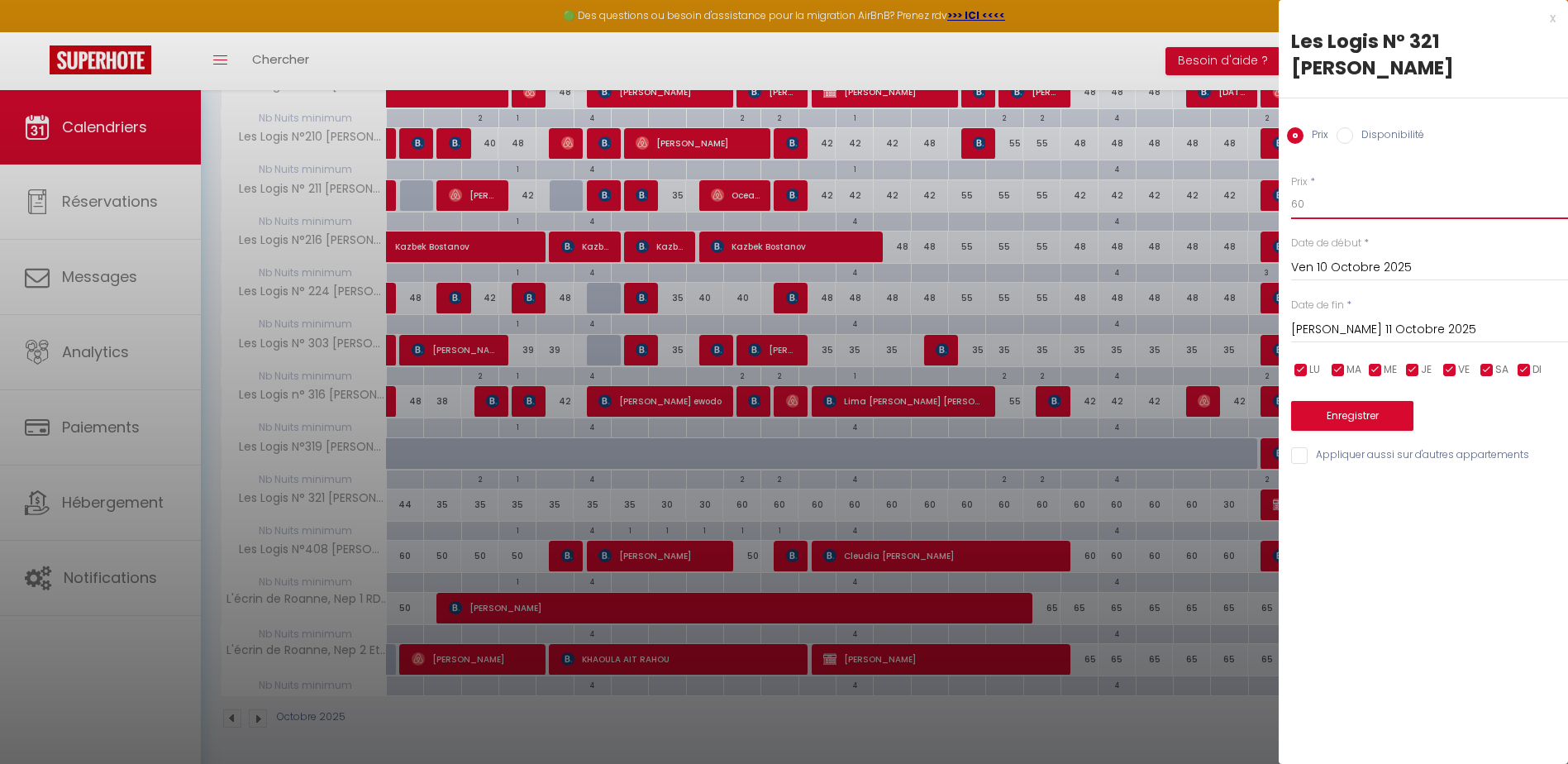
click at [1329, 190] on input "60" at bounding box center [1430, 205] width 277 height 30
type input "40"
click at [1346, 319] on input "[PERSON_NAME] 11 Octobre 2025" at bounding box center [1430, 329] width 277 height 22
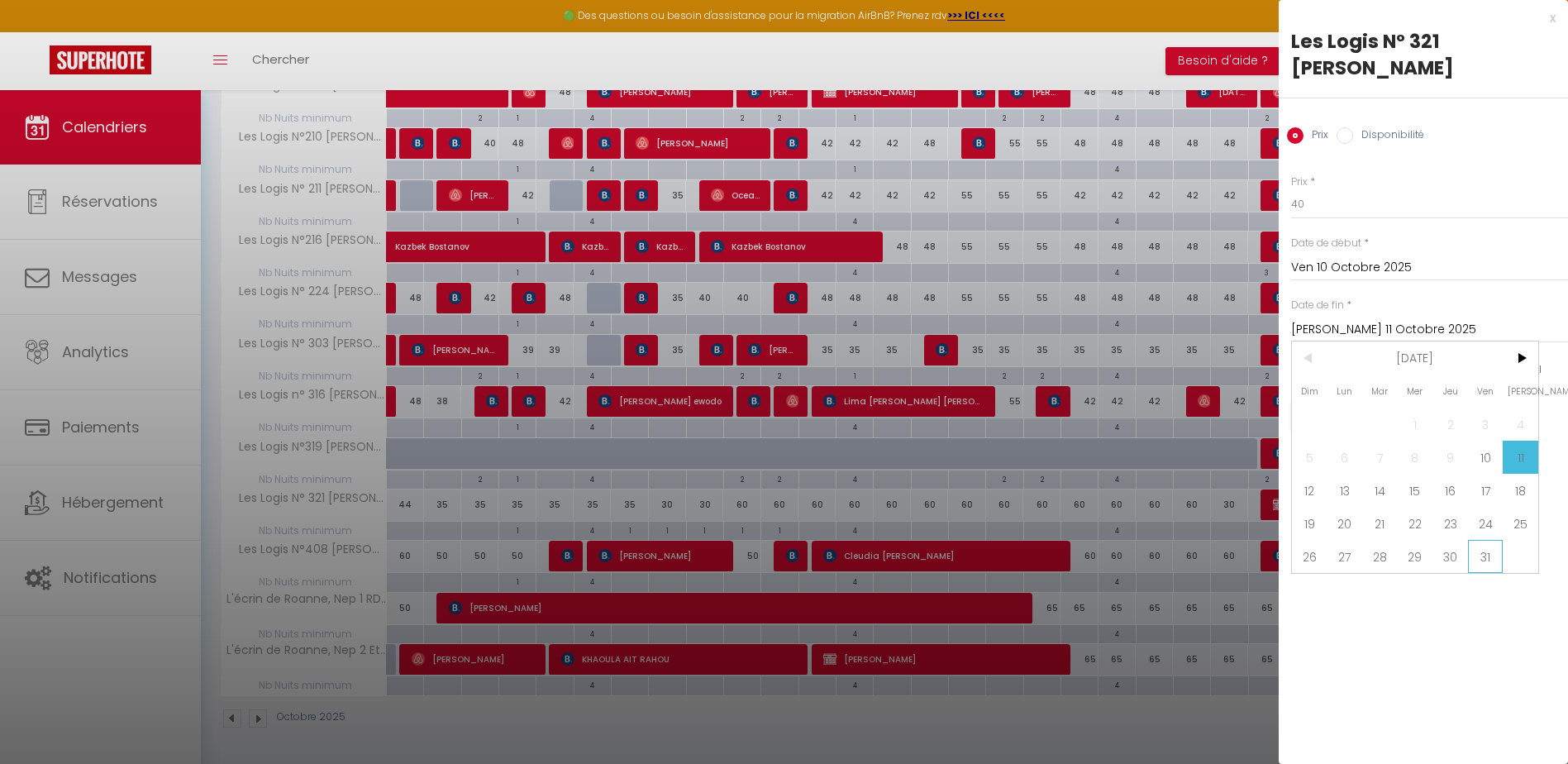
click at [1477, 540] on span "31" at bounding box center [1486, 556] width 36 height 33
type input "Ven 31 Octobre 2025"
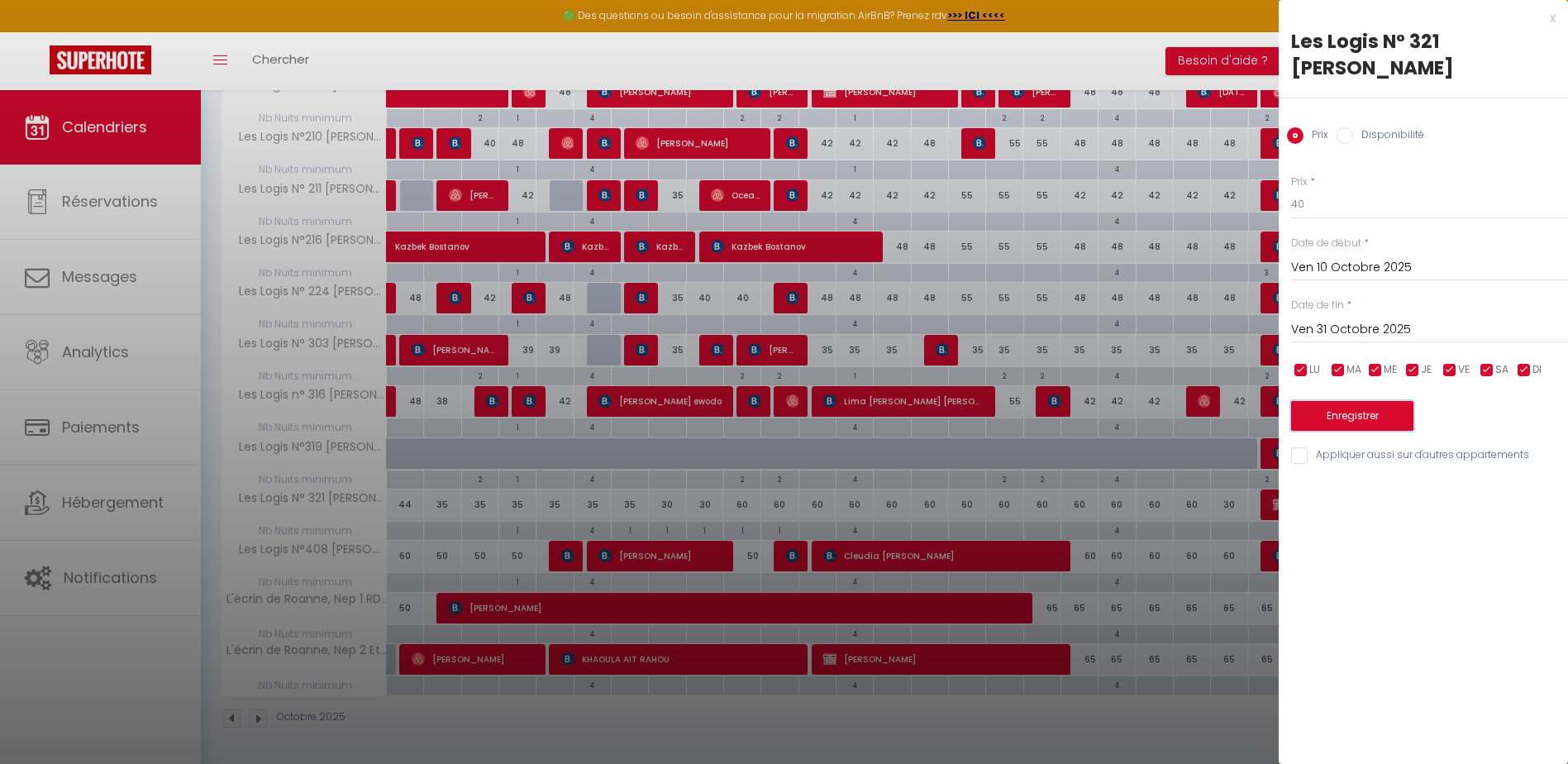
click at [1365, 401] on button "Enregistrer" at bounding box center [1353, 416] width 123 height 30
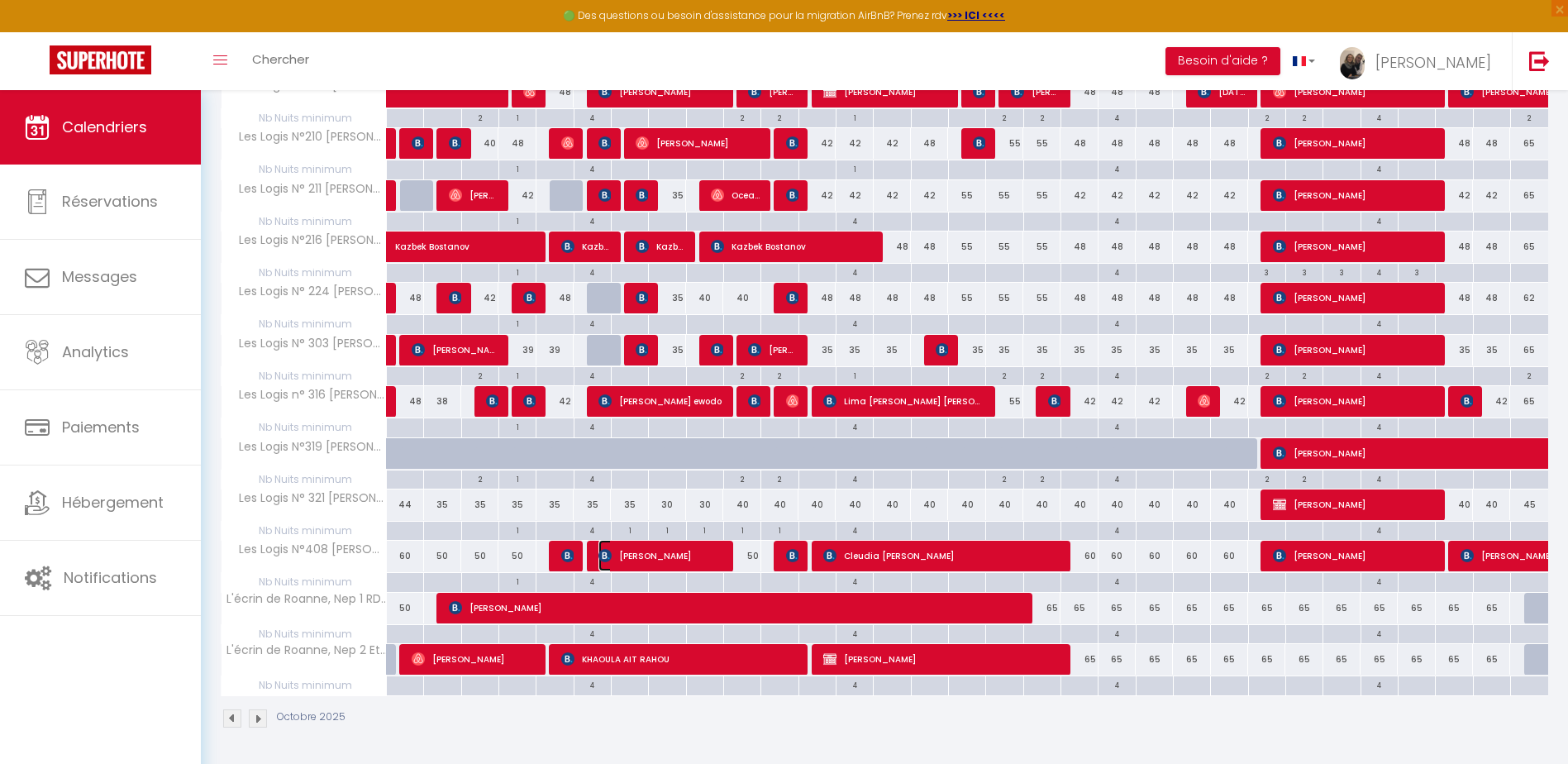
click at [720, 556] on span "[PERSON_NAME]" at bounding box center [659, 555] width 124 height 31
